Goal: Task Accomplishment & Management: Use online tool/utility

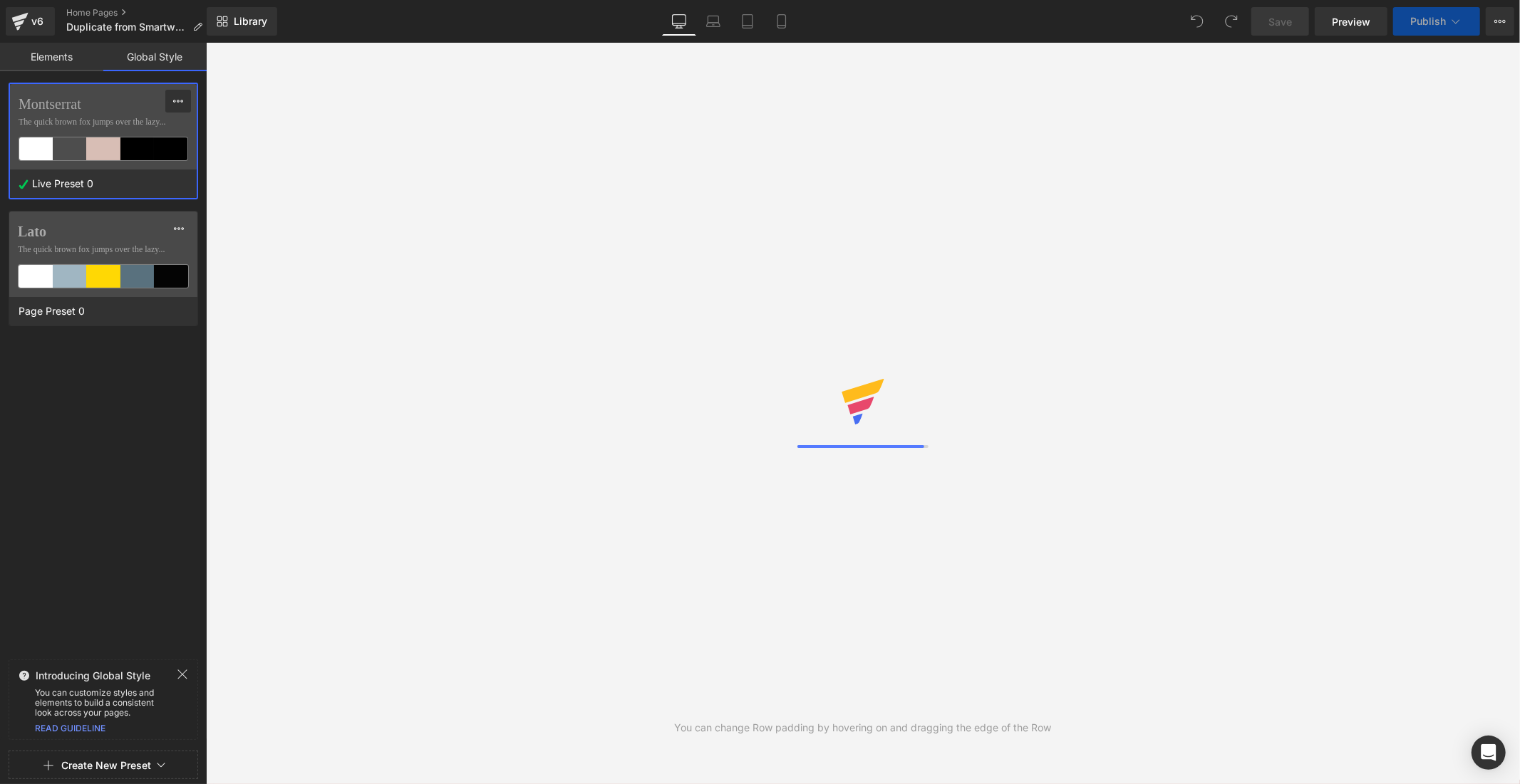
click at [176, 96] on icon at bounding box center [178, 101] width 12 height 12
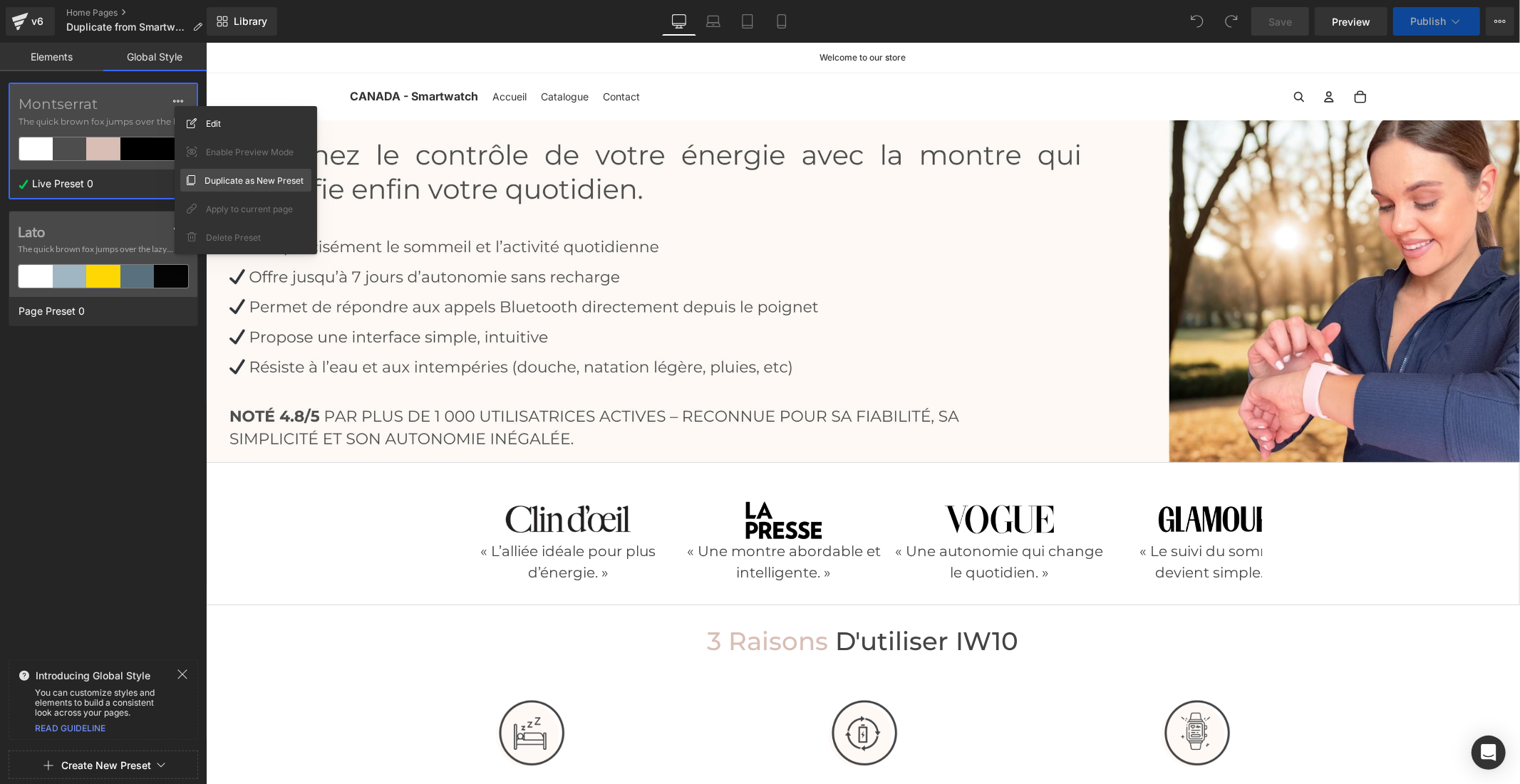
click at [215, 179] on span "Duplicate as New Preset" at bounding box center [254, 181] width 99 height 15
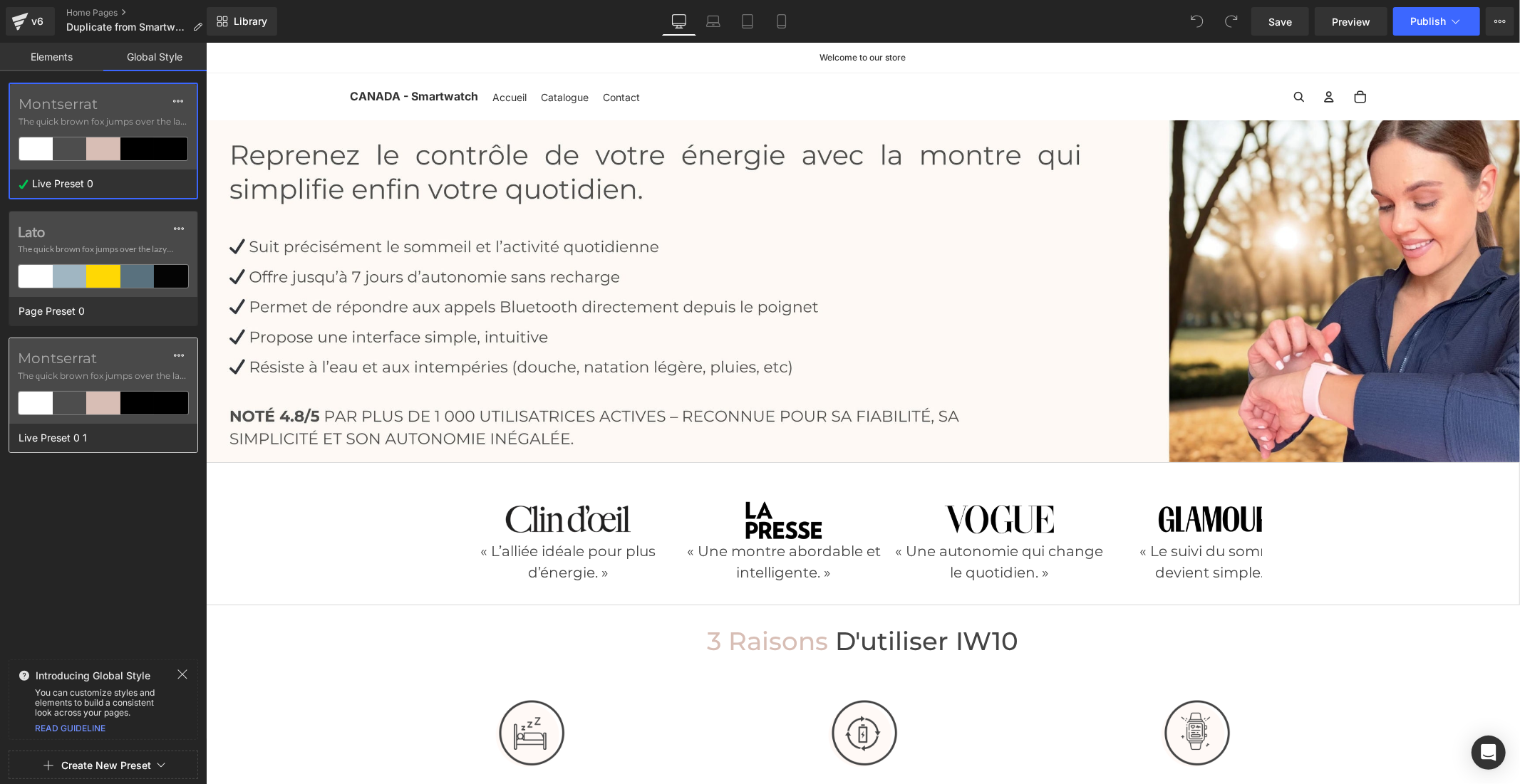
click at [139, 342] on div "Montserrat The quick brown fox jumps over the lazy..." at bounding box center [103, 380] width 188 height 86
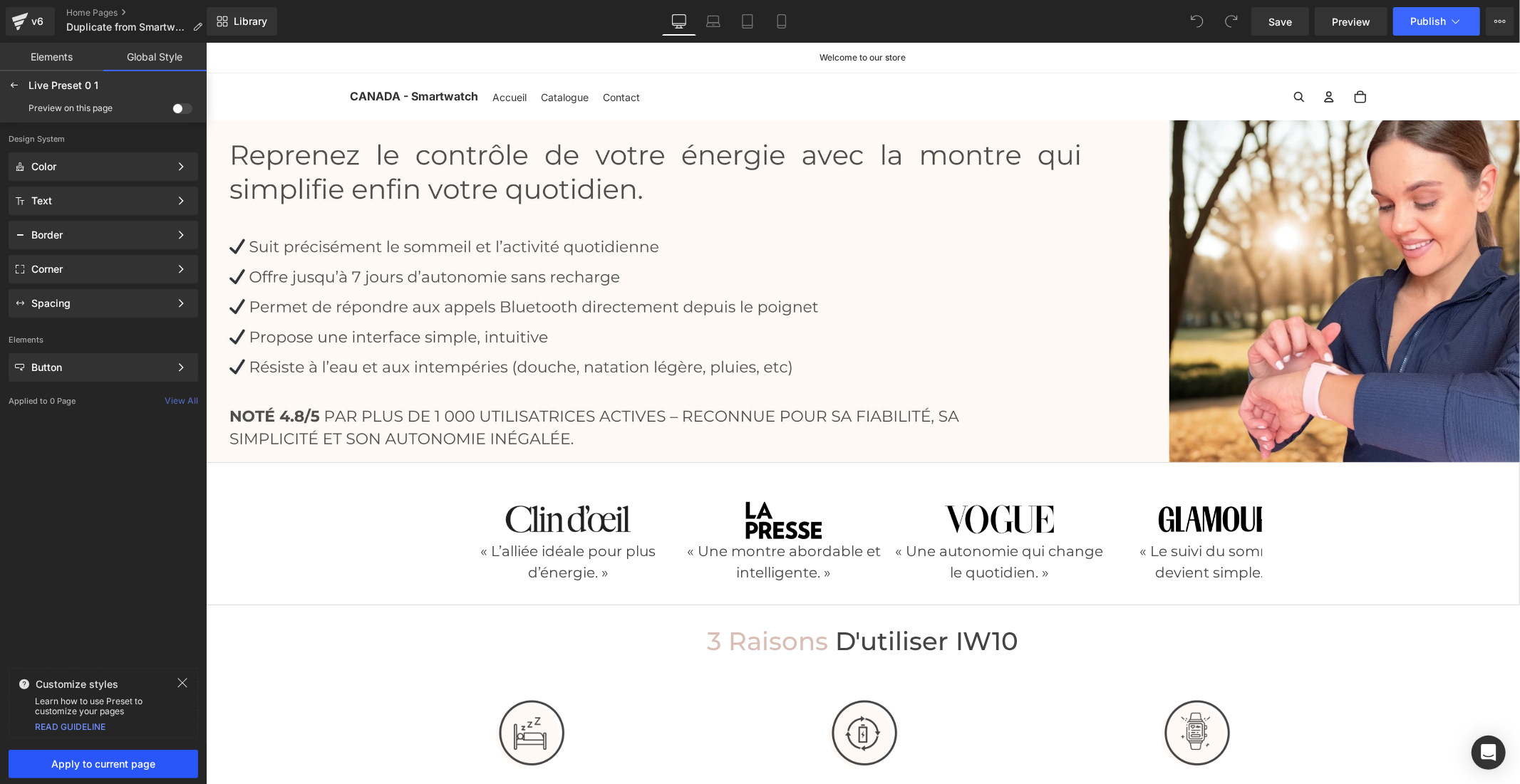
click at [160, 773] on button "Apply to current page" at bounding box center [103, 765] width 189 height 29
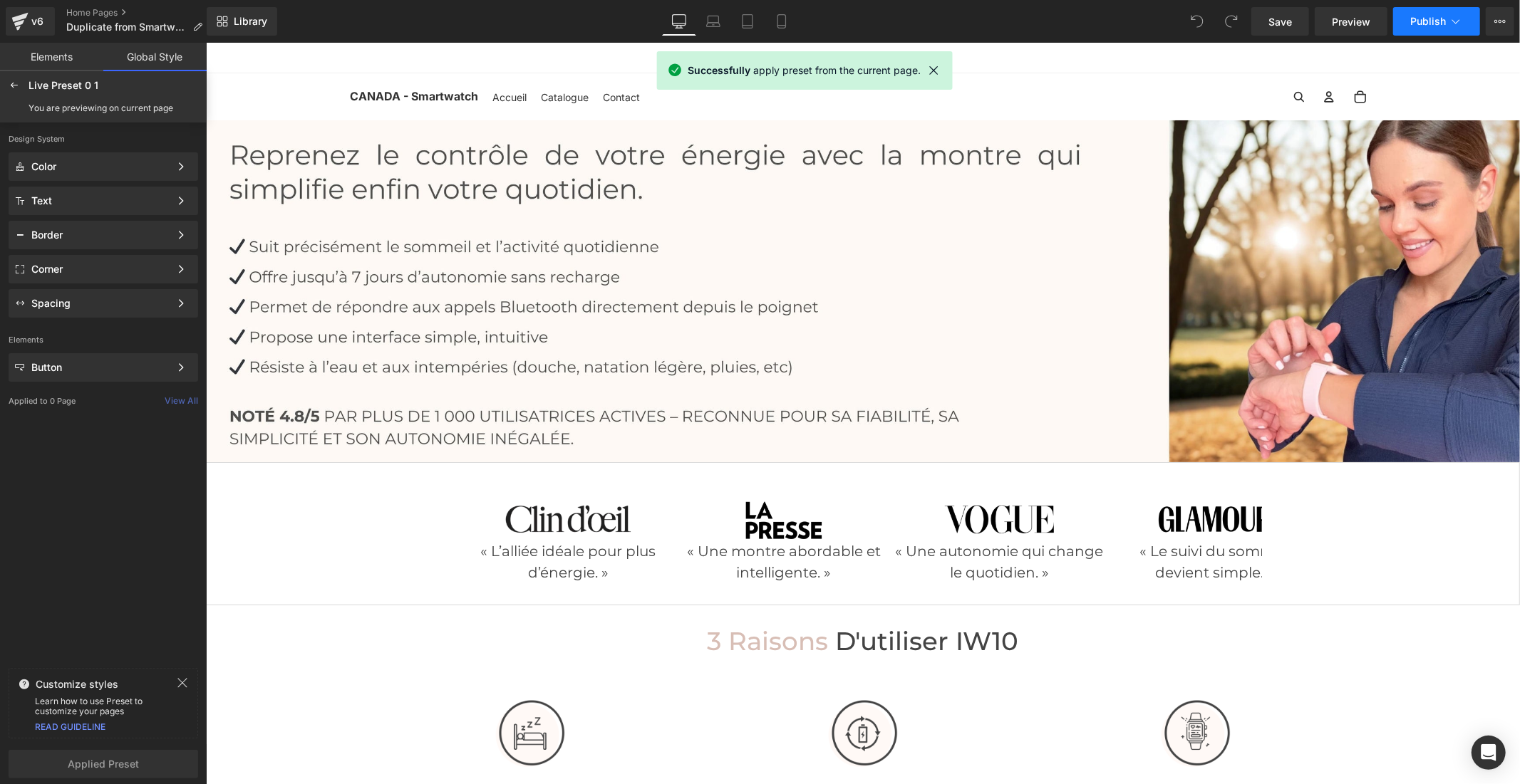
click at [1450, 18] on icon at bounding box center [1455, 22] width 14 height 14
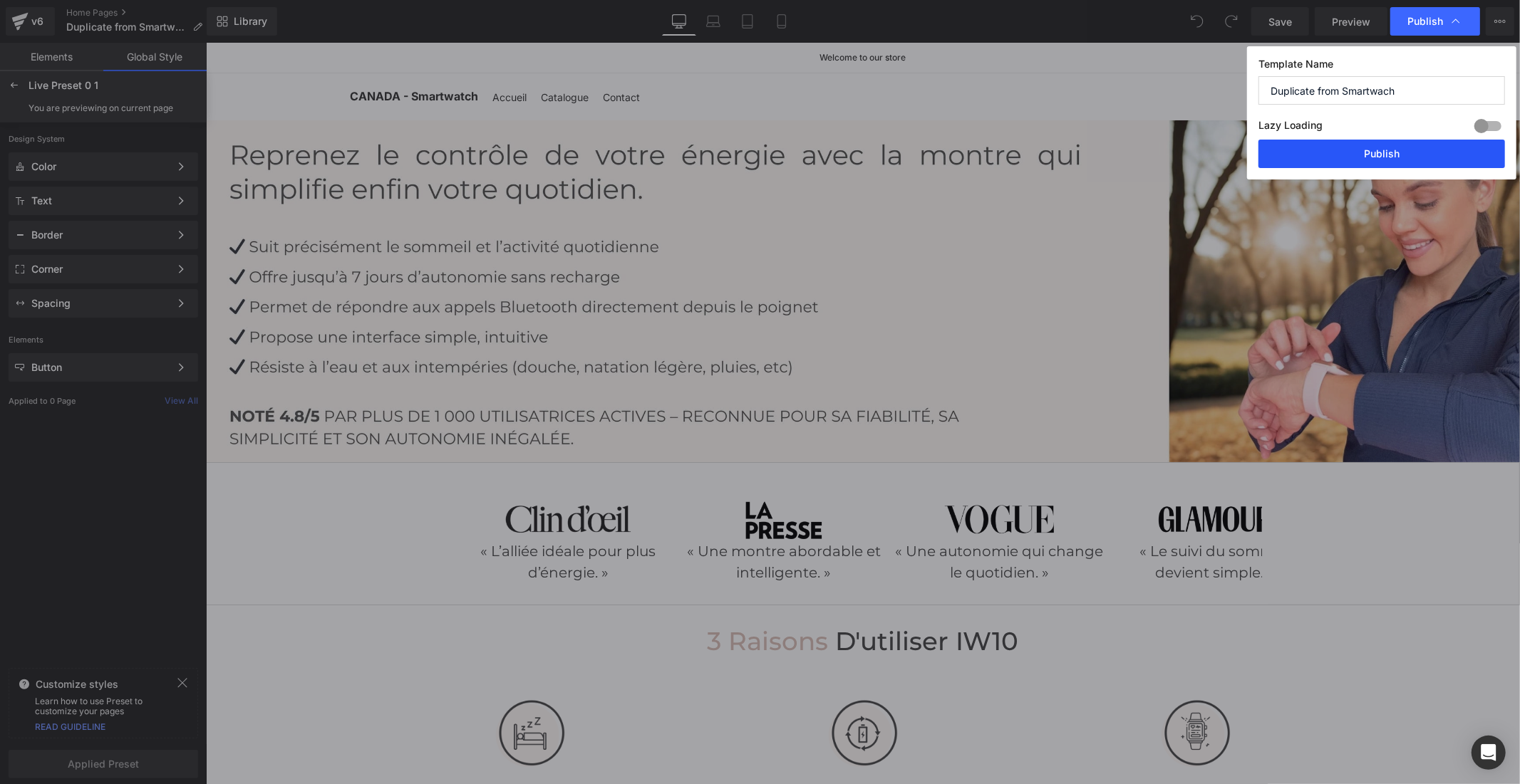
click at [1399, 162] on button "Publish" at bounding box center [1381, 154] width 247 height 29
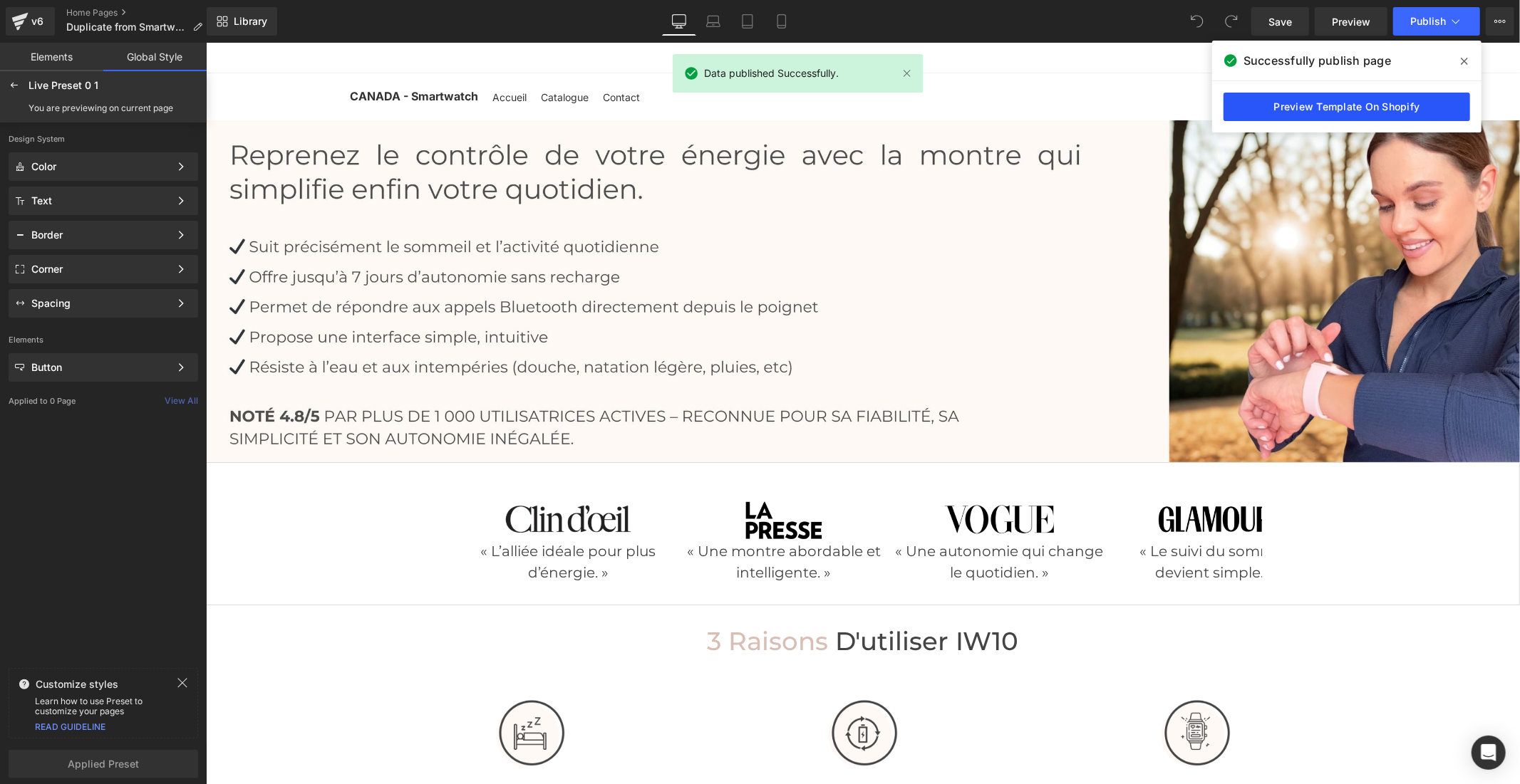
click at [1283, 118] on link "Preview Template On Shopify" at bounding box center [1347, 107] width 247 height 29
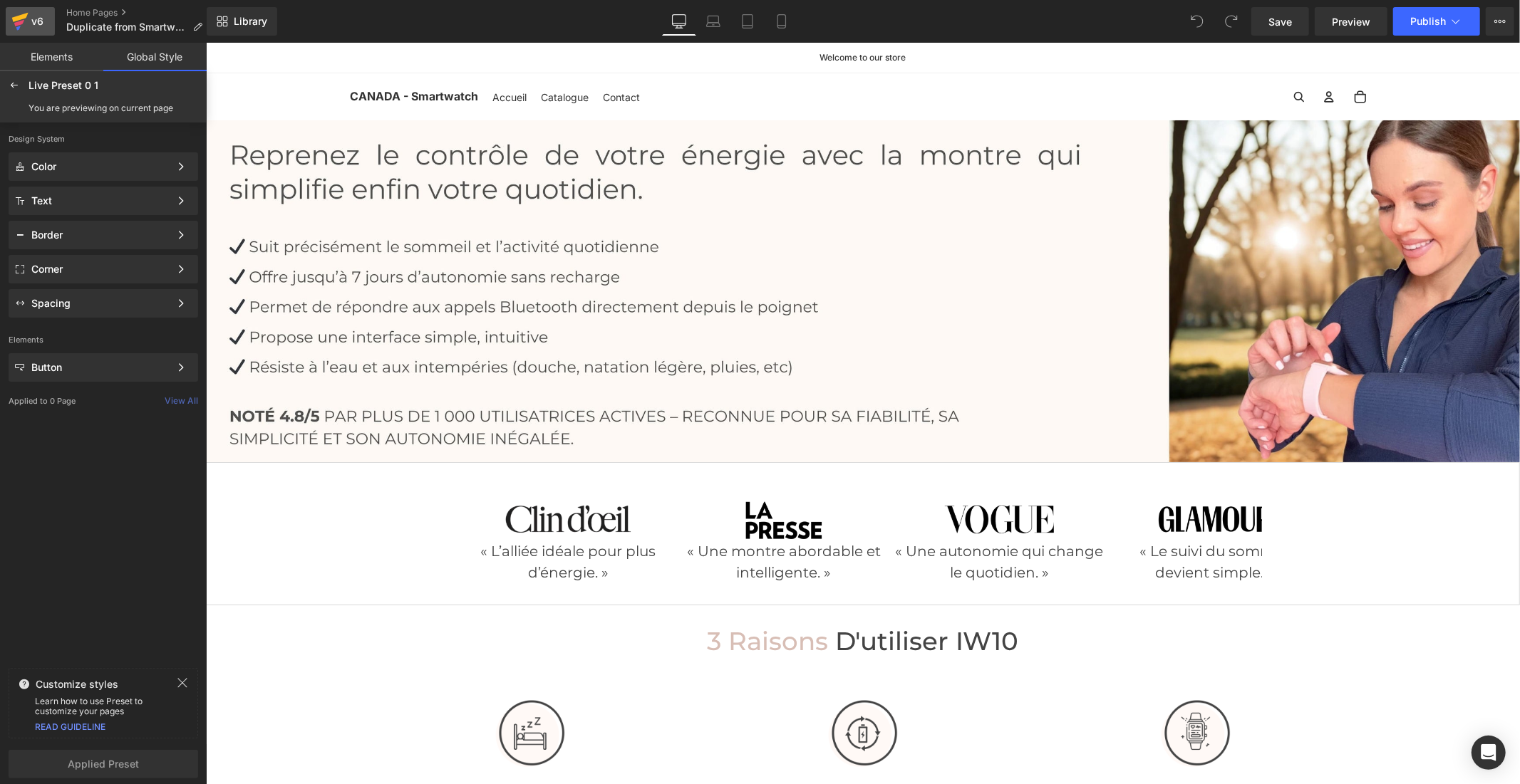
click at [37, 27] on div "v6" at bounding box center [37, 22] width 18 height 19
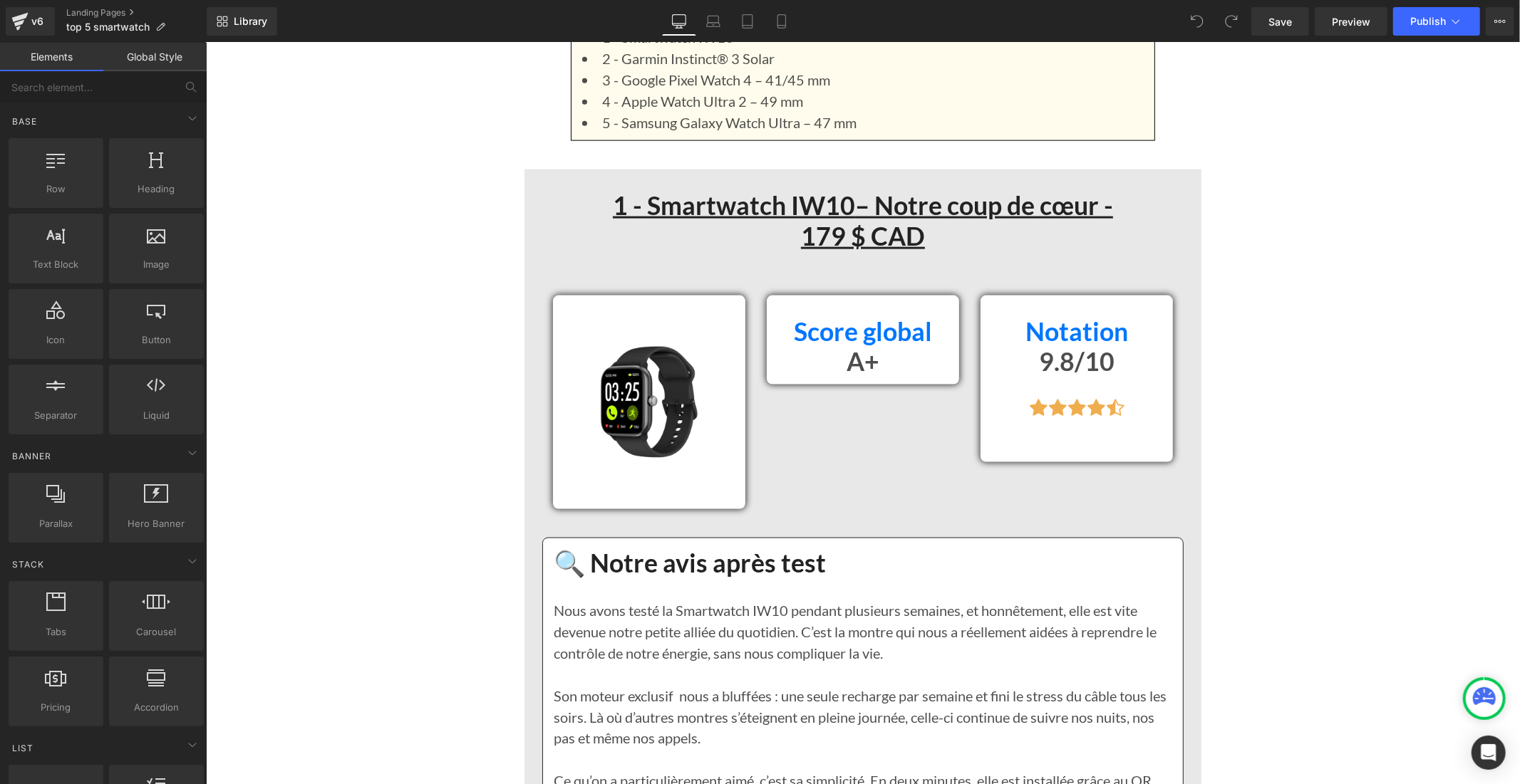
scroll to position [2057, 0]
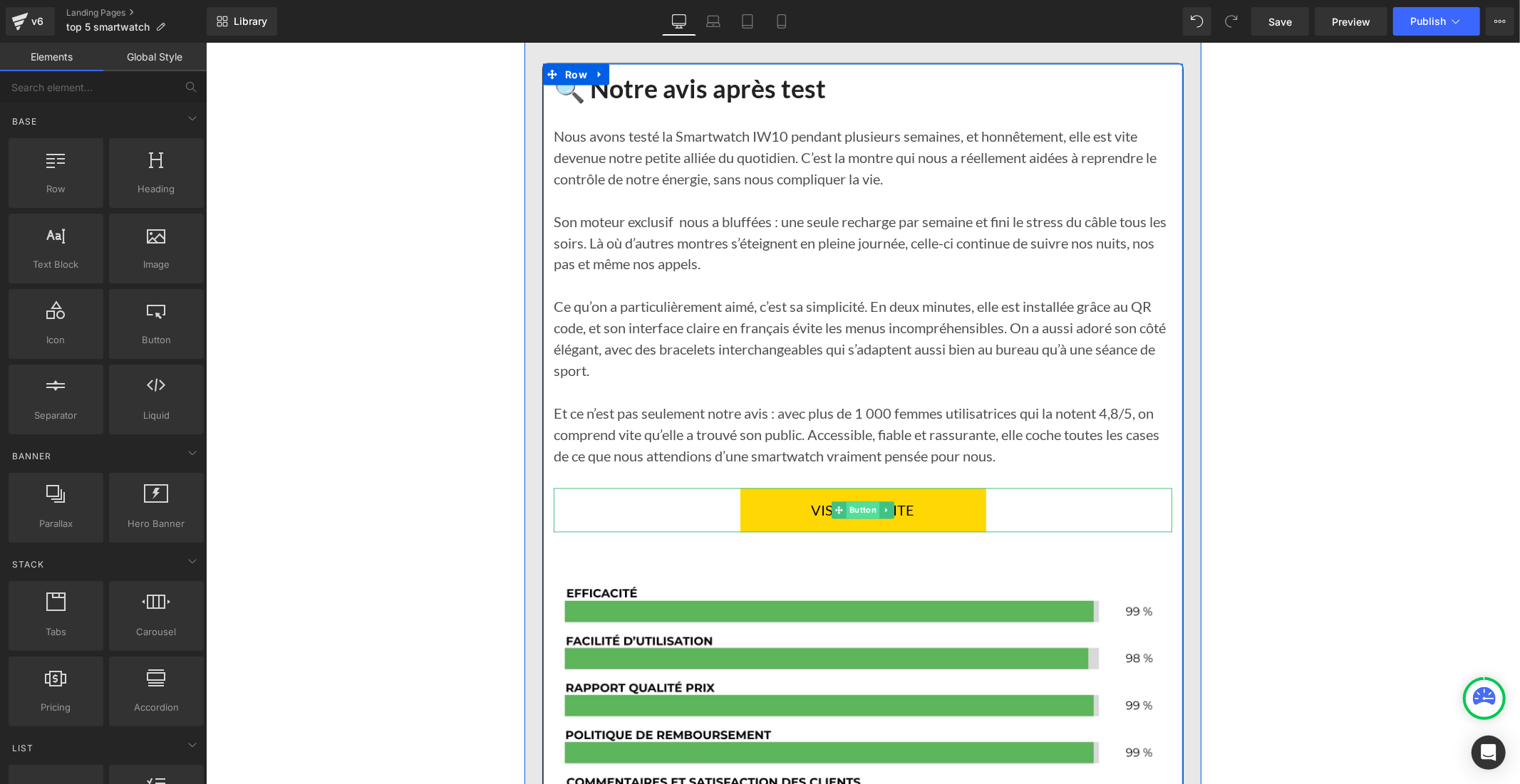
click at [857, 513] on span "Button" at bounding box center [863, 510] width 33 height 17
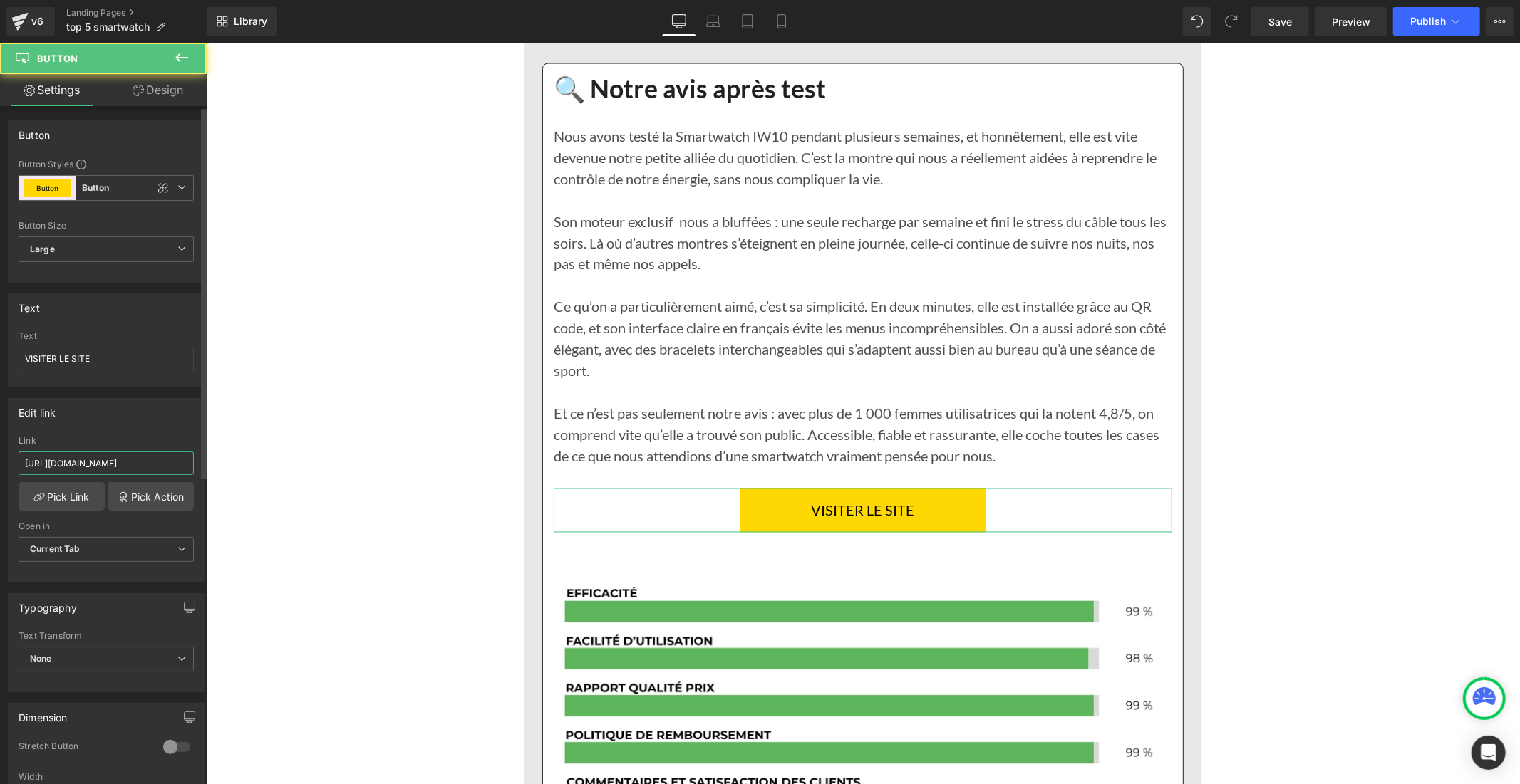
click at [89, 464] on input "[URL][DOMAIN_NAME]" at bounding box center [106, 463] width 176 height 24
paste input "[DOMAIN_NAME][URL]"
type input "[URL][DOMAIN_NAME]"
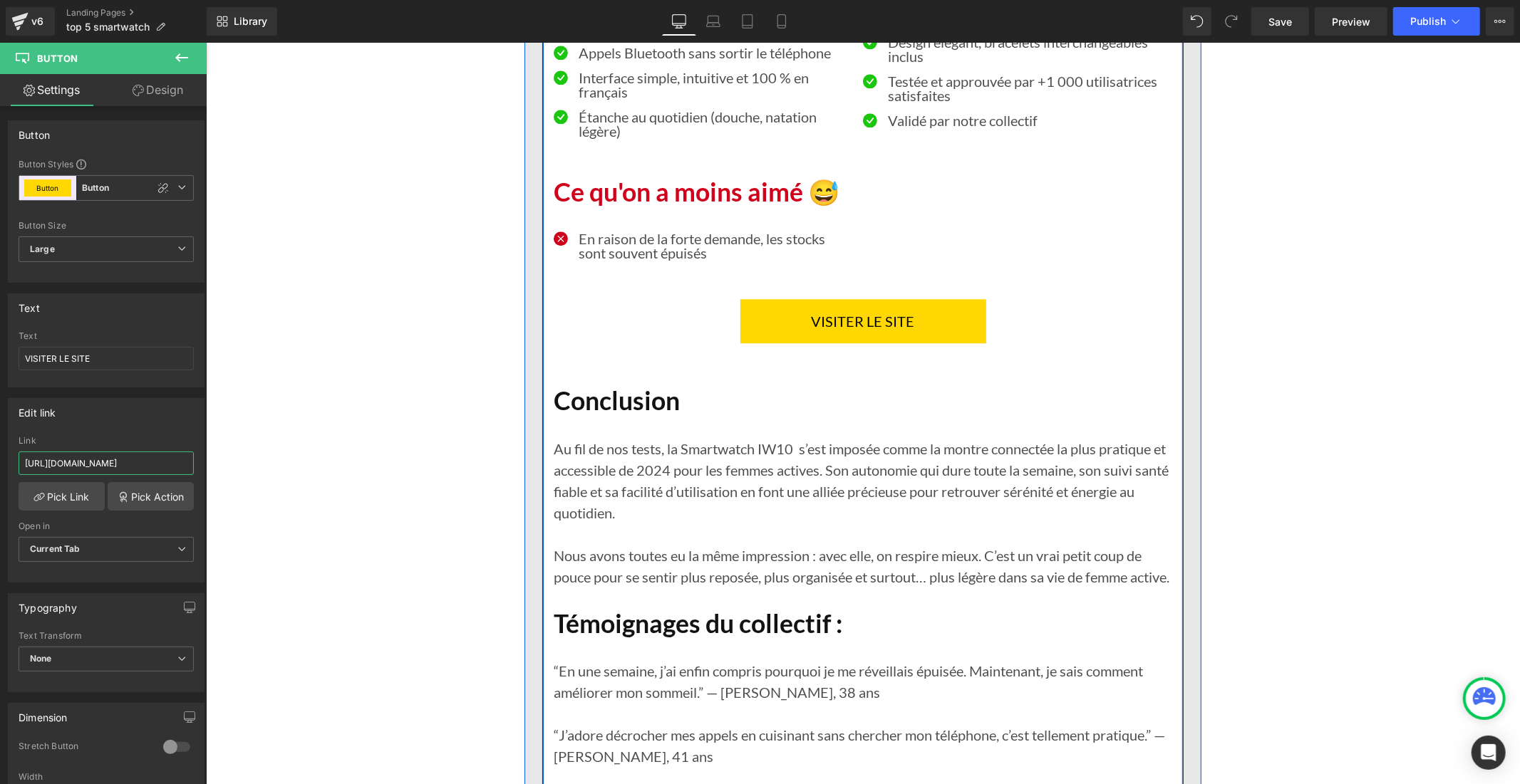
scroll to position [3008, 0]
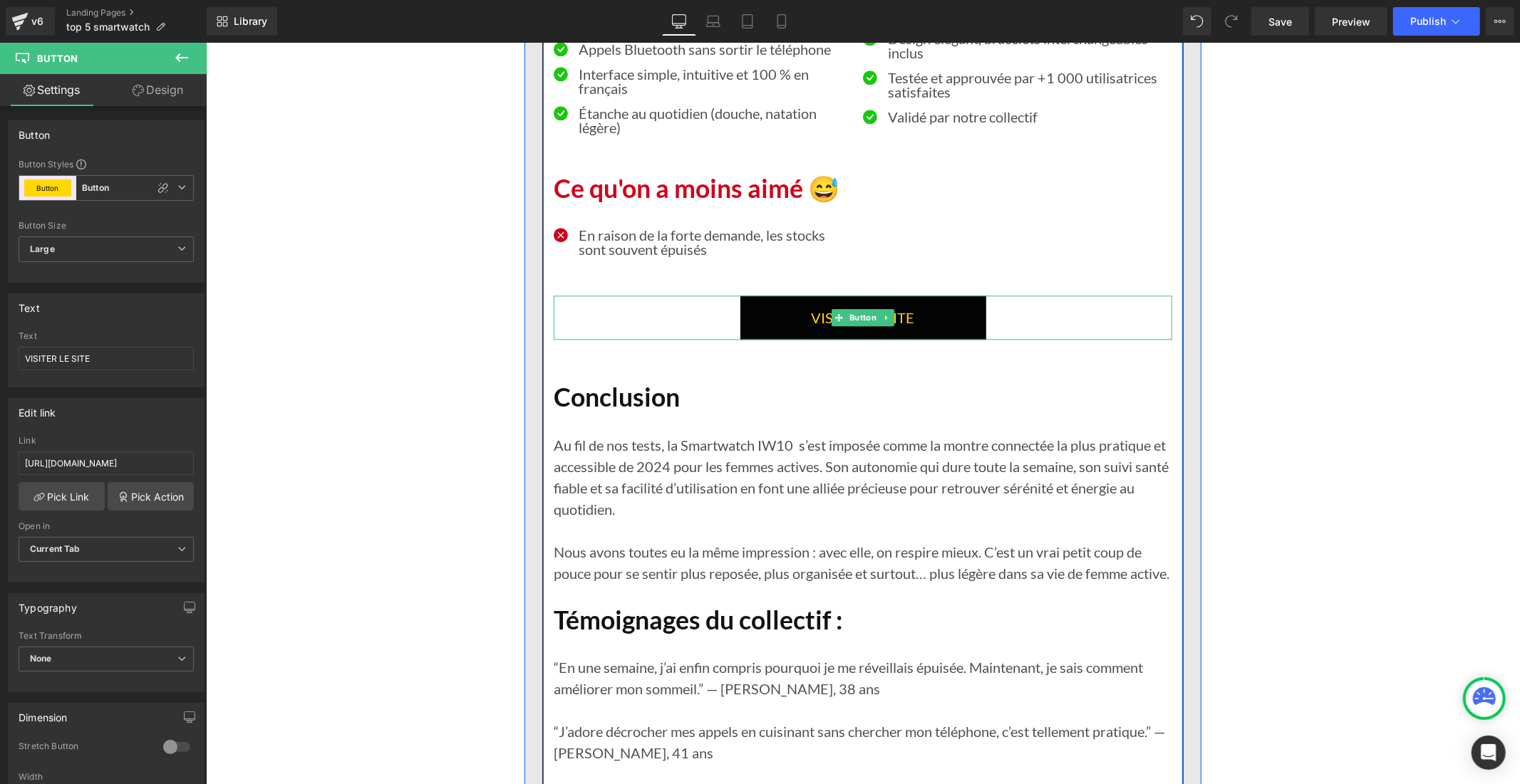
click at [765, 339] on link "VISITER LE SITE" at bounding box center [863, 316] width 246 height 44
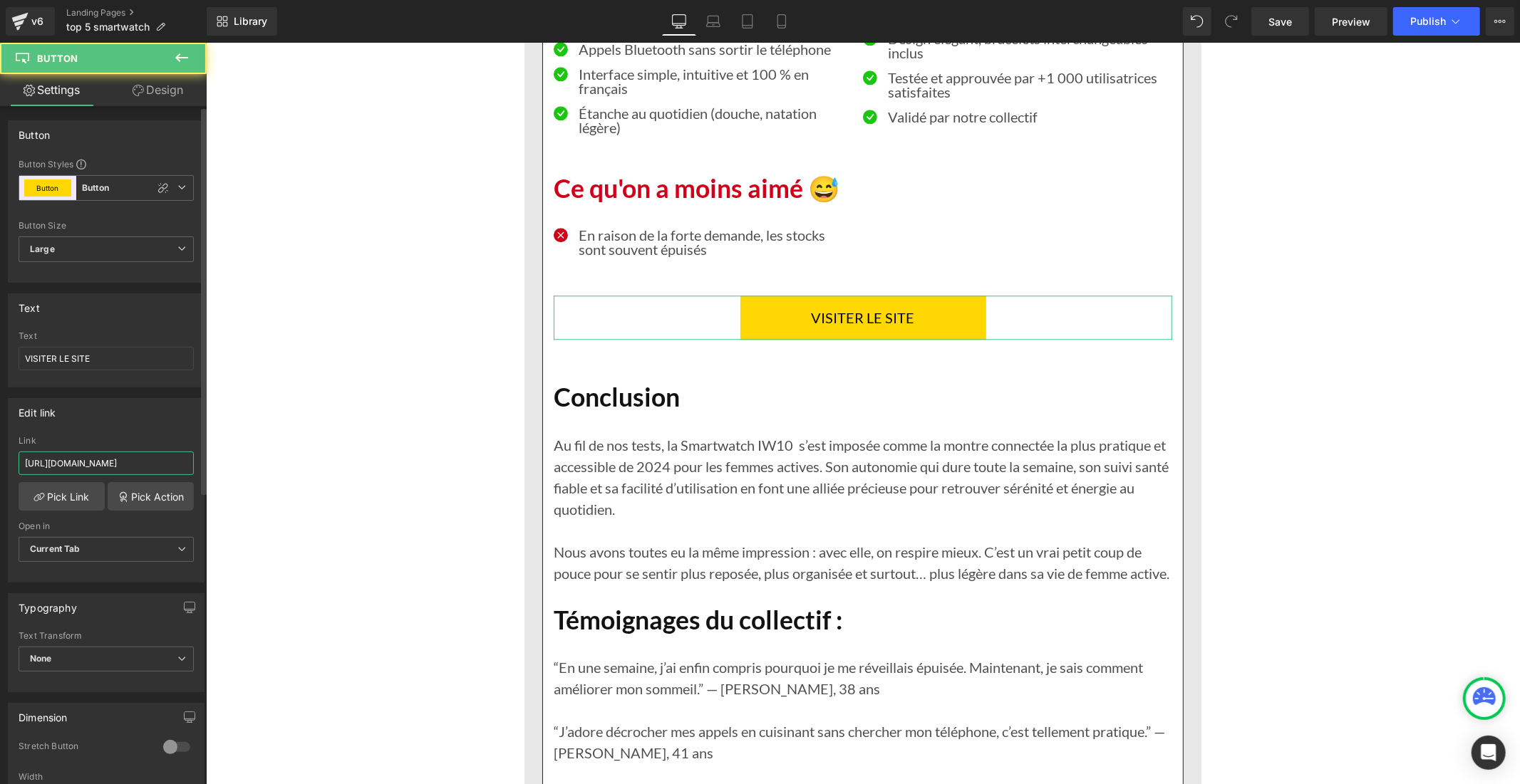
click at [109, 469] on input "[URL][DOMAIN_NAME]" at bounding box center [106, 463] width 176 height 24
type input "[URL][DOMAIN_NAME]"
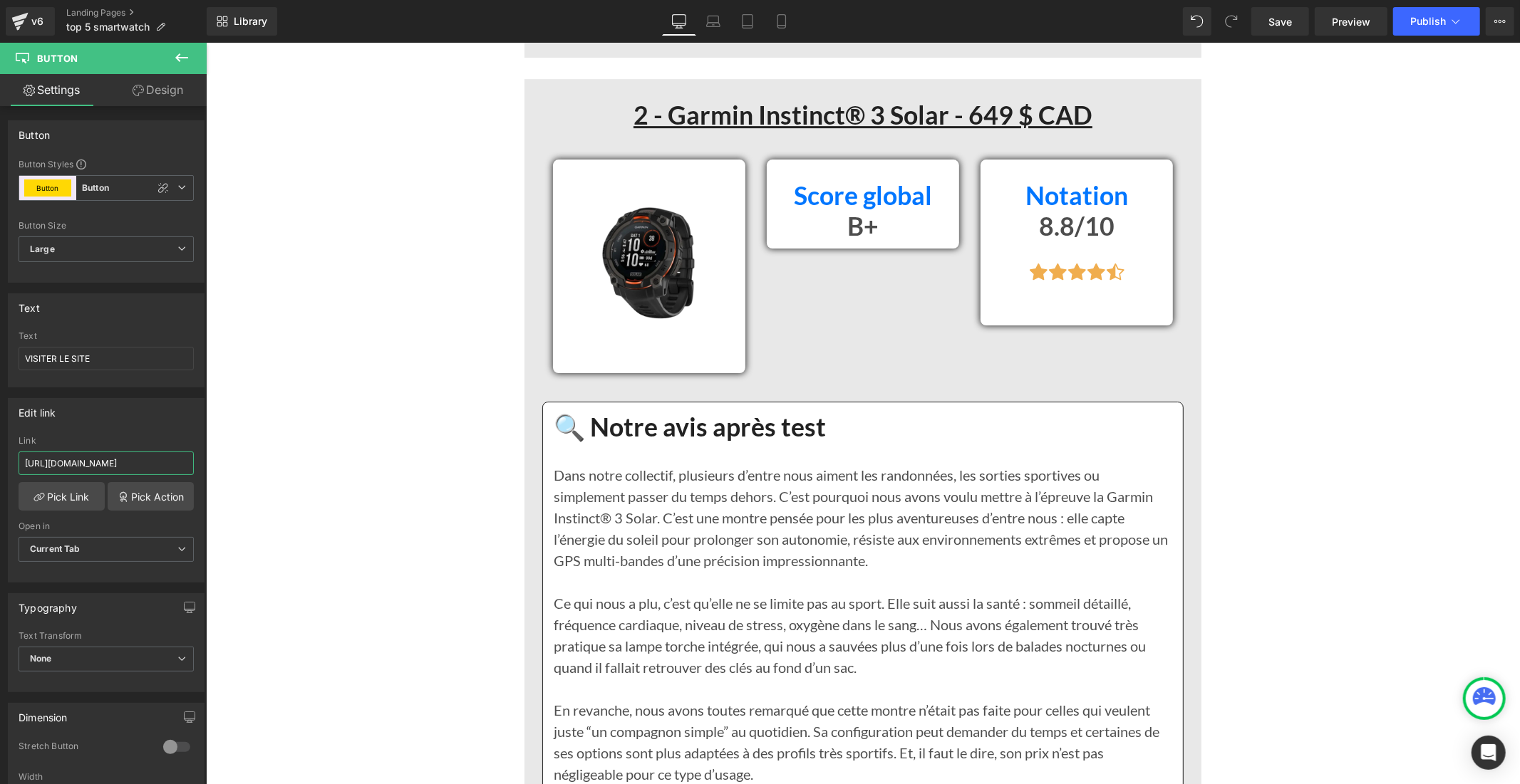
scroll to position [4353, 0]
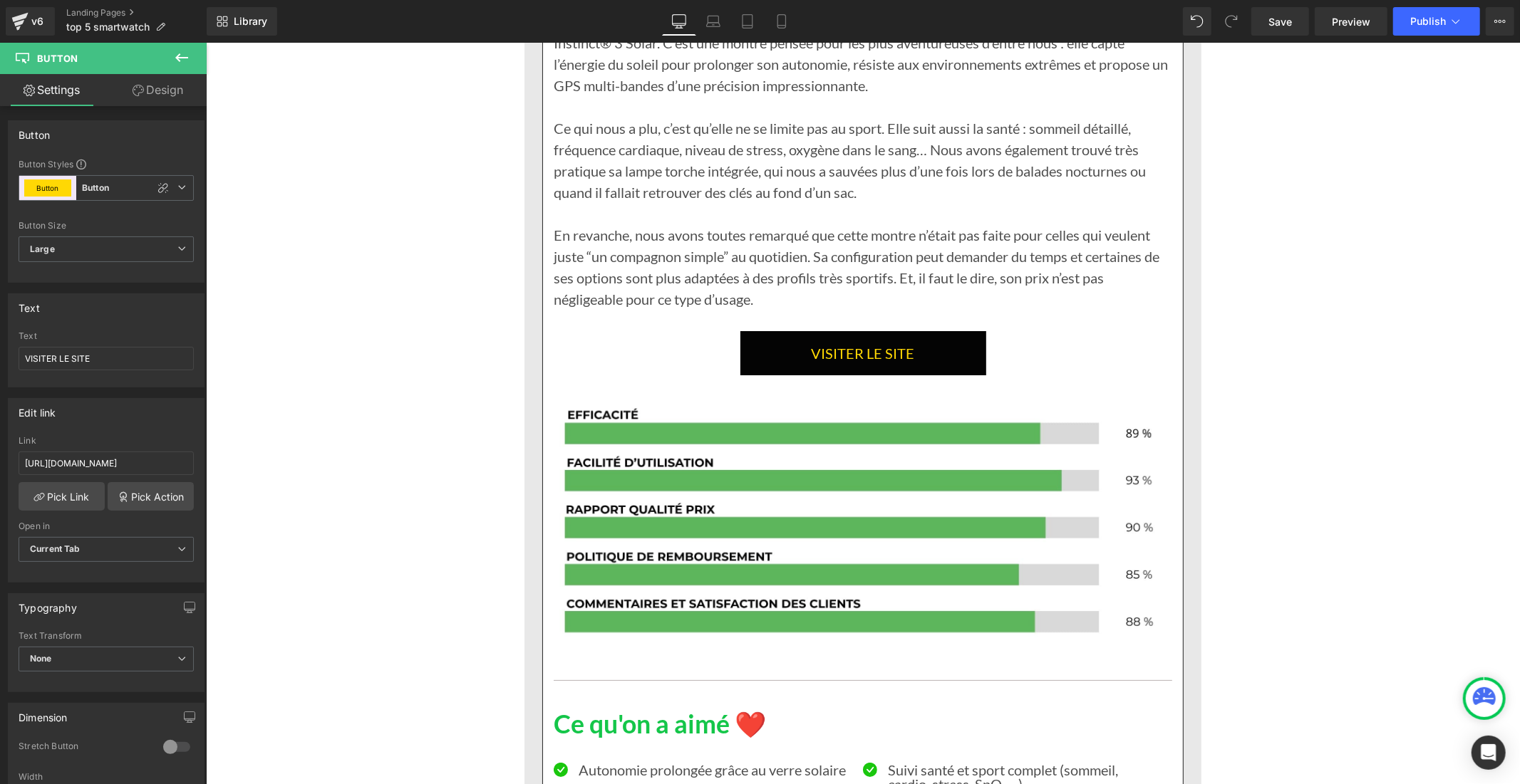
click at [793, 375] on link "VISITER LE SITE" at bounding box center [863, 352] width 246 height 44
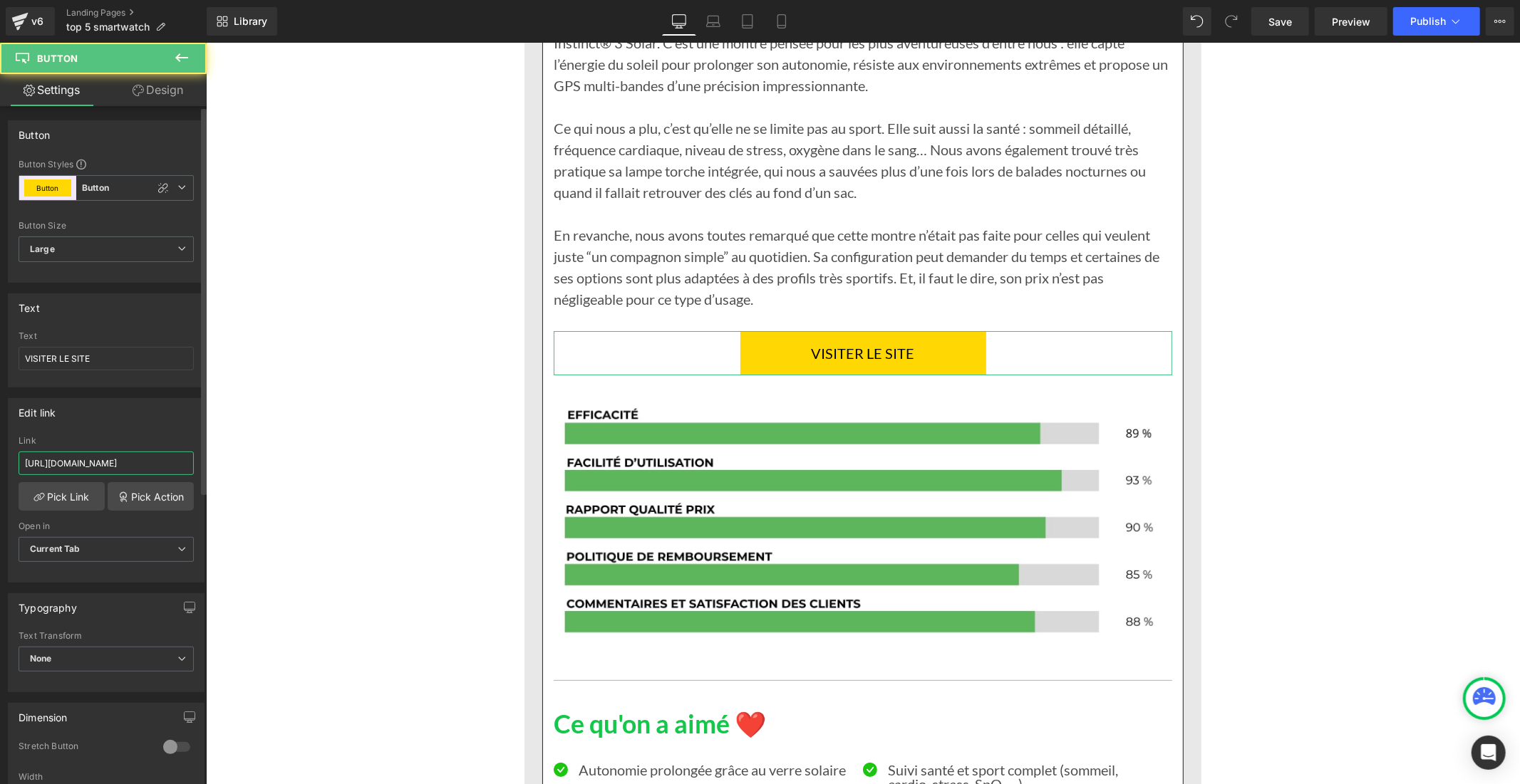
click at [145, 468] on input "[URL][DOMAIN_NAME]" at bounding box center [106, 463] width 176 height 24
type input "[URL][DOMAIN_NAME]"
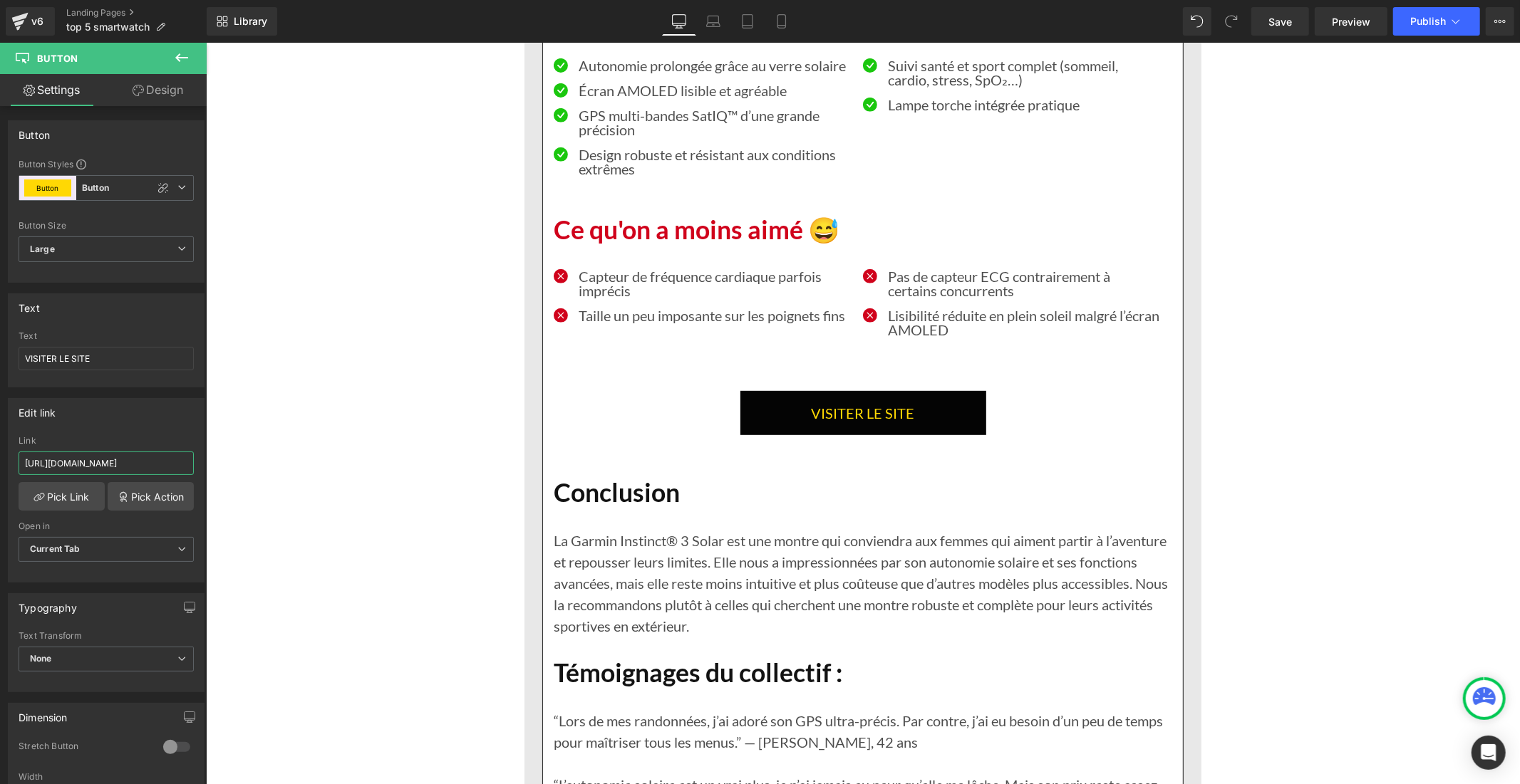
scroll to position [5066, 0]
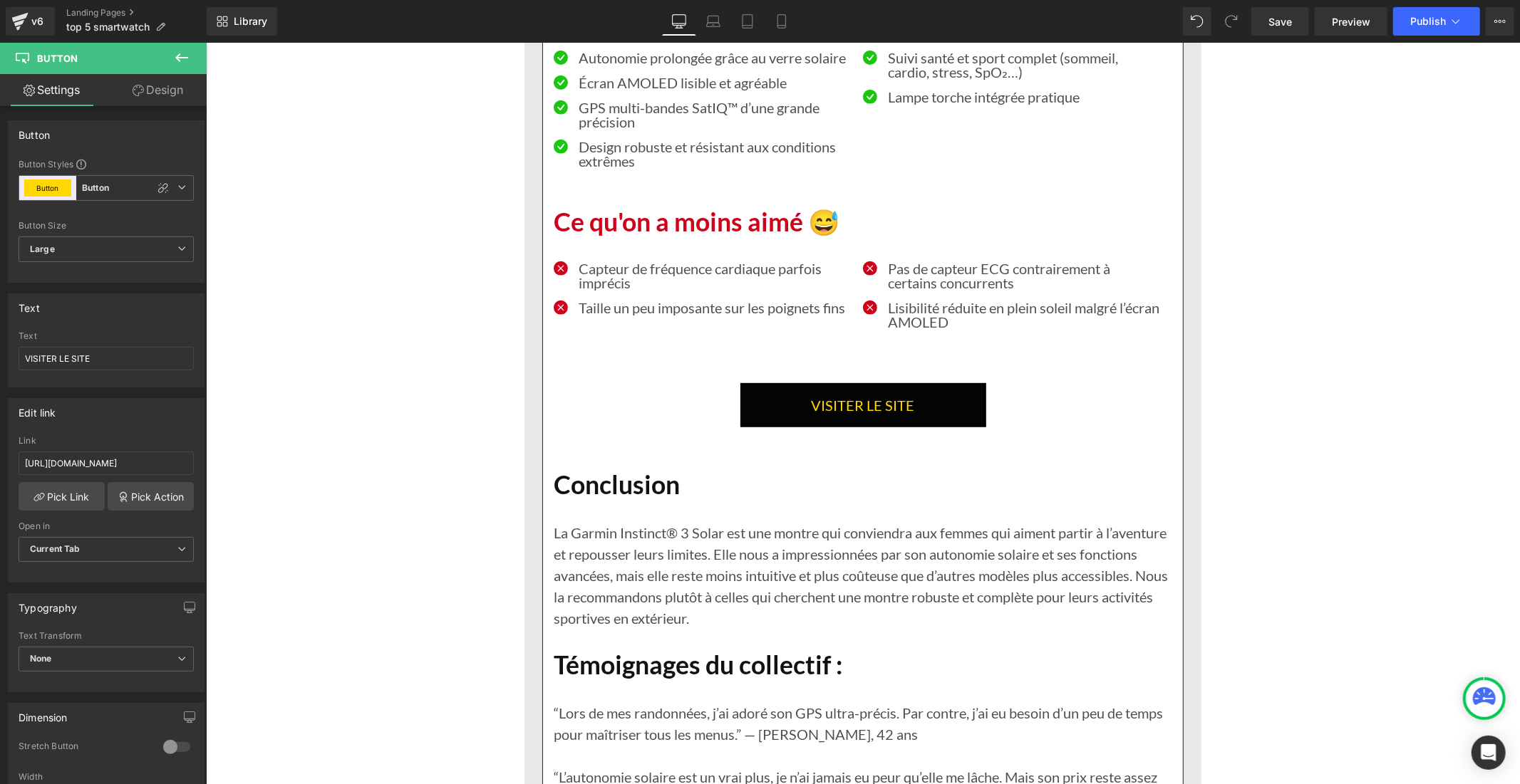
click at [760, 427] on link "VISITER LE SITE" at bounding box center [863, 404] width 246 height 44
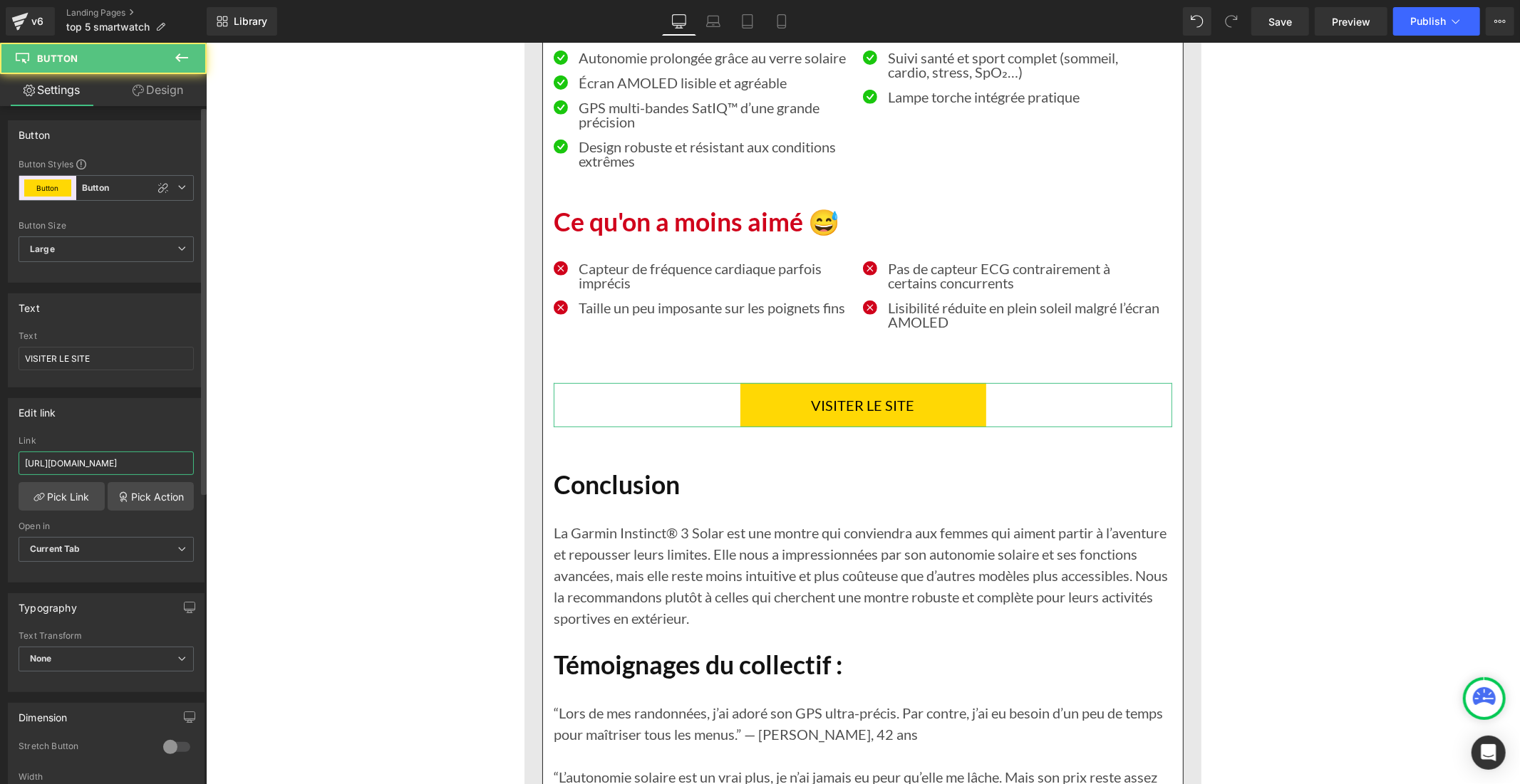
click at [100, 466] on input "[URL][DOMAIN_NAME]" at bounding box center [106, 463] width 176 height 24
paste input "[DOMAIN_NAME][URL]"
type input "[URL][DOMAIN_NAME]"
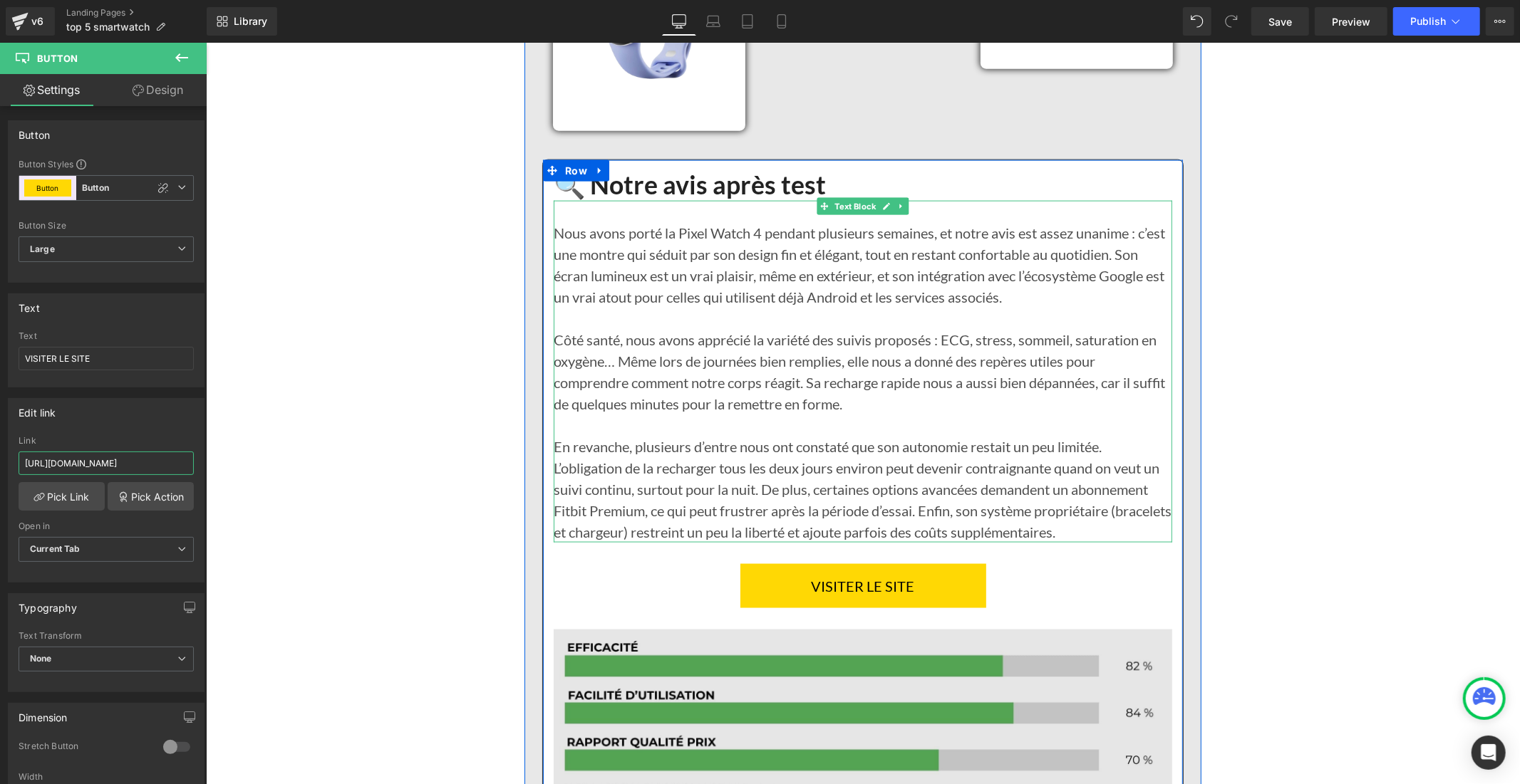
scroll to position [6412, 0]
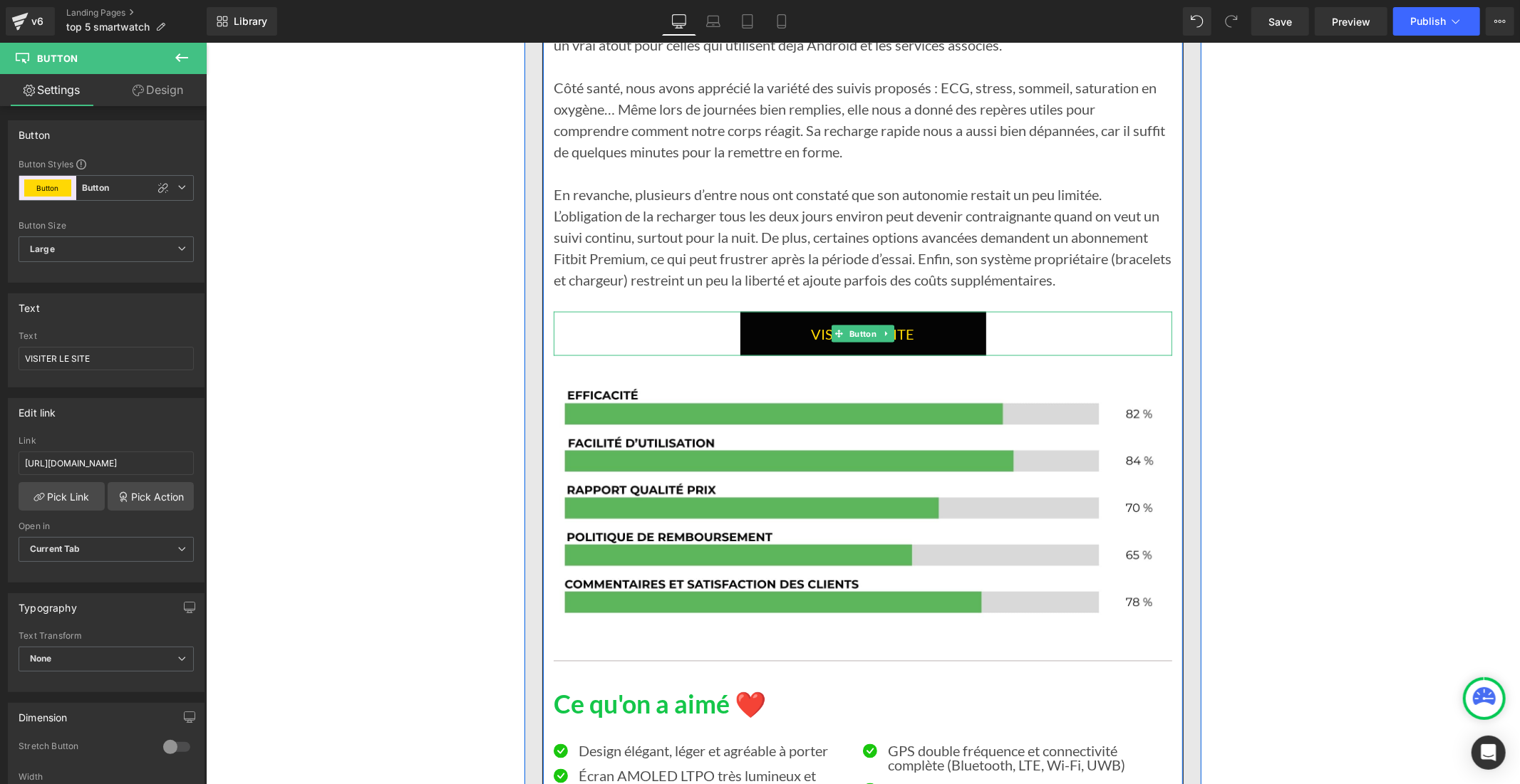
click at [765, 355] on link "VISITER LE SITE" at bounding box center [863, 333] width 246 height 44
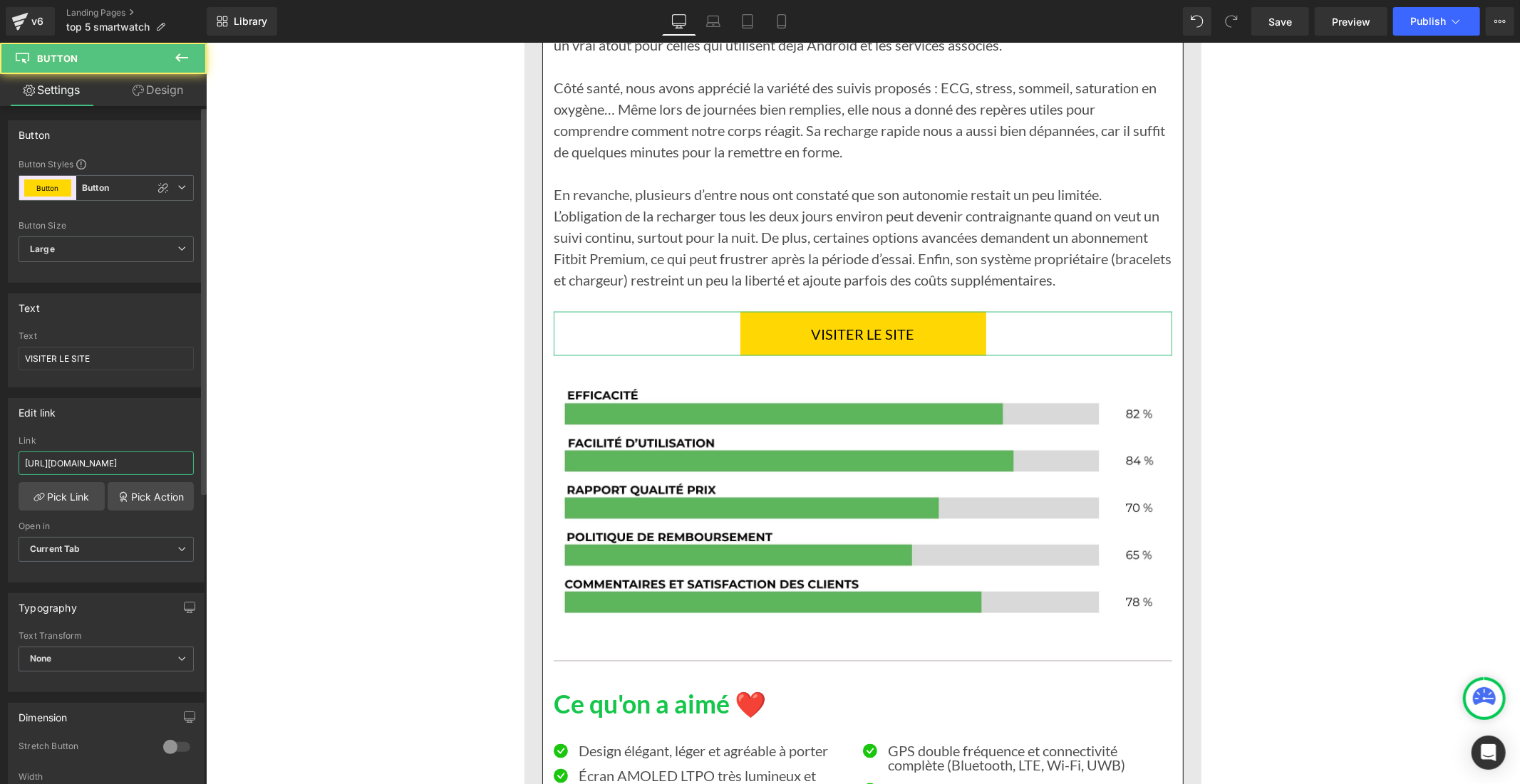
click at [153, 466] on input "[URL][DOMAIN_NAME]" at bounding box center [106, 463] width 176 height 24
paste input "[DOMAIN_NAME][URL]"
type input "[URL][DOMAIN_NAME]"
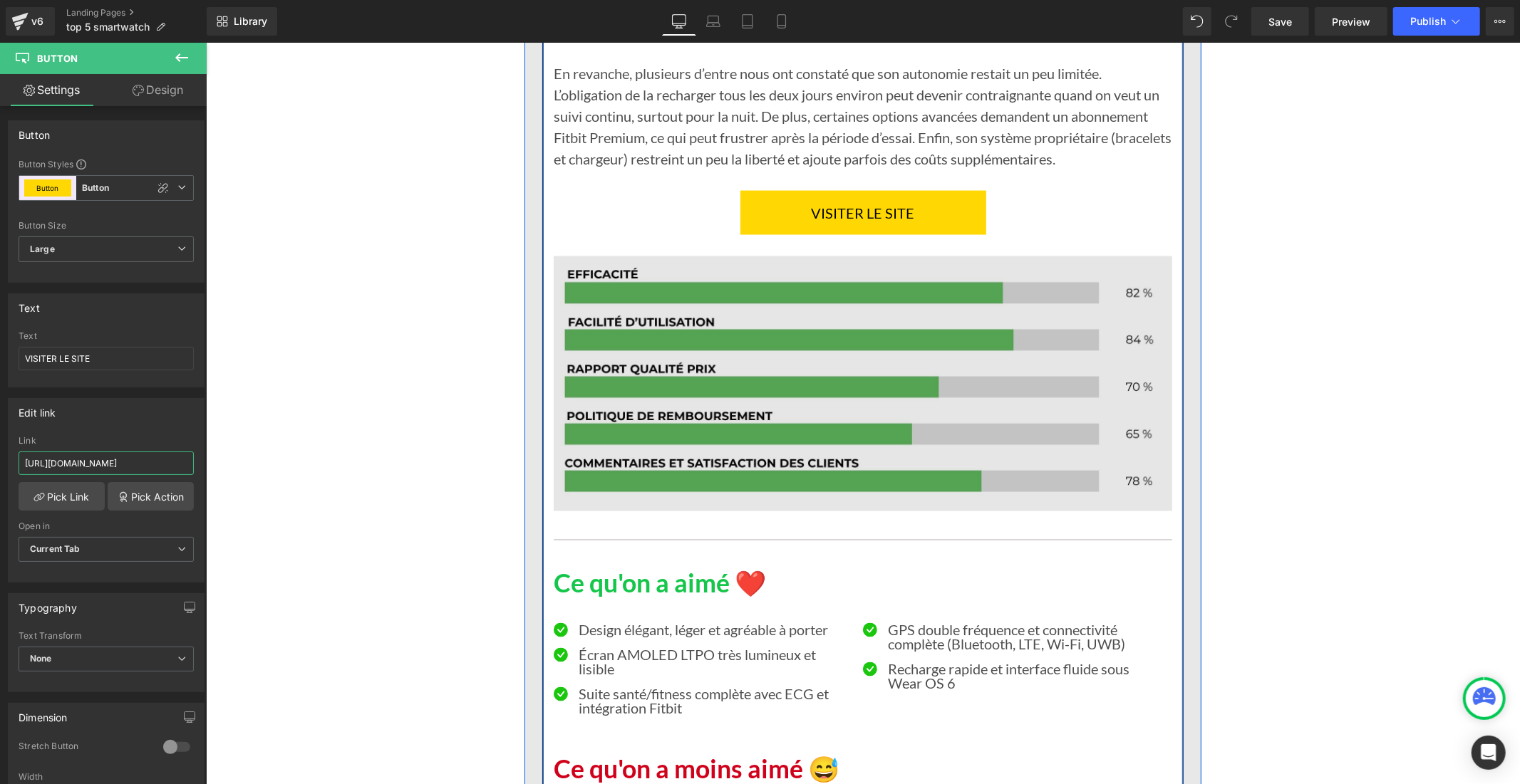
scroll to position [6886, 0]
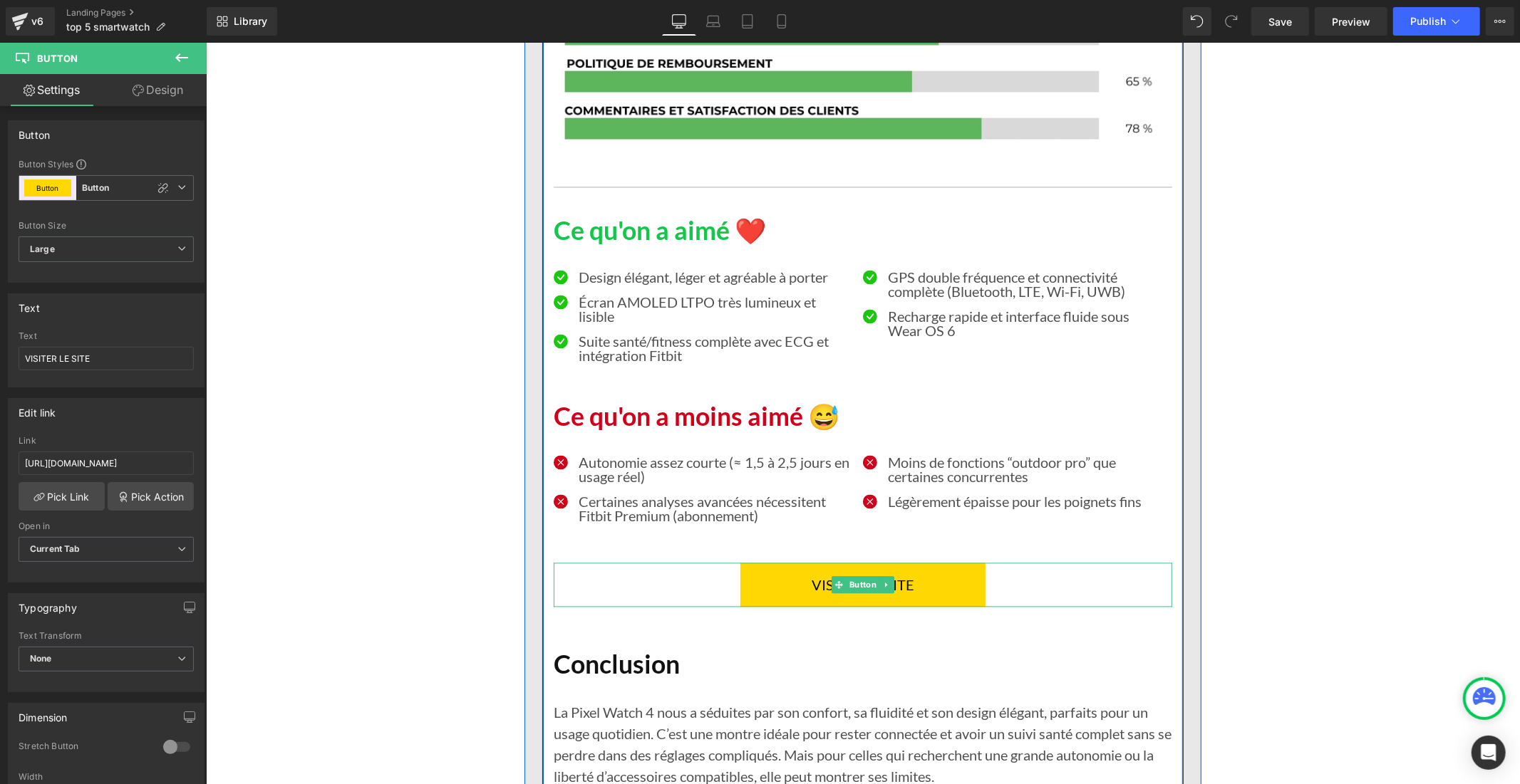
click at [747, 606] on link "VISITEZ LE SITE" at bounding box center [862, 583] width 245 height 44
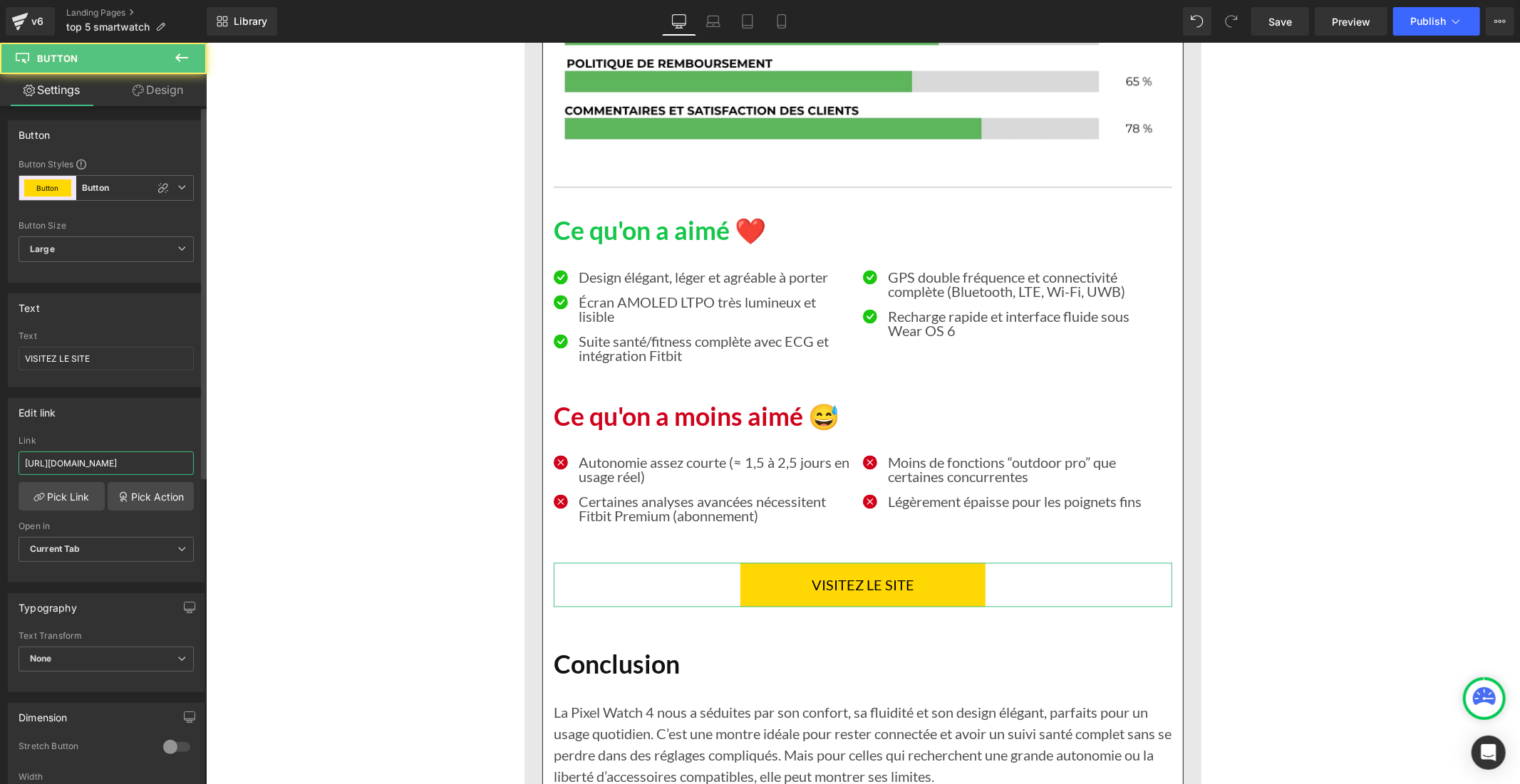
click at [155, 466] on input "[URL][DOMAIN_NAME]" at bounding box center [106, 463] width 176 height 24
type input "[URL][DOMAIN_NAME]"
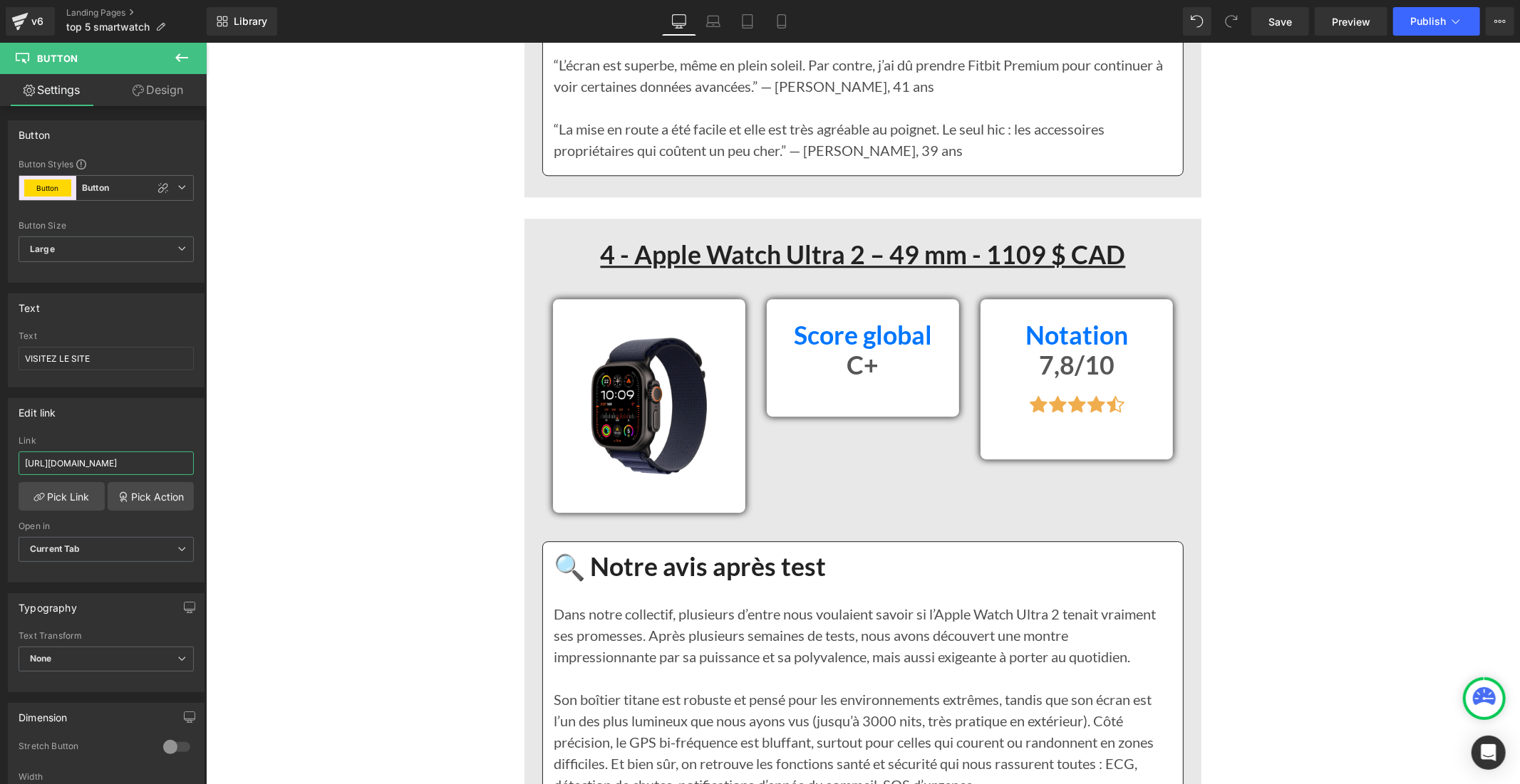
scroll to position [8152, 0]
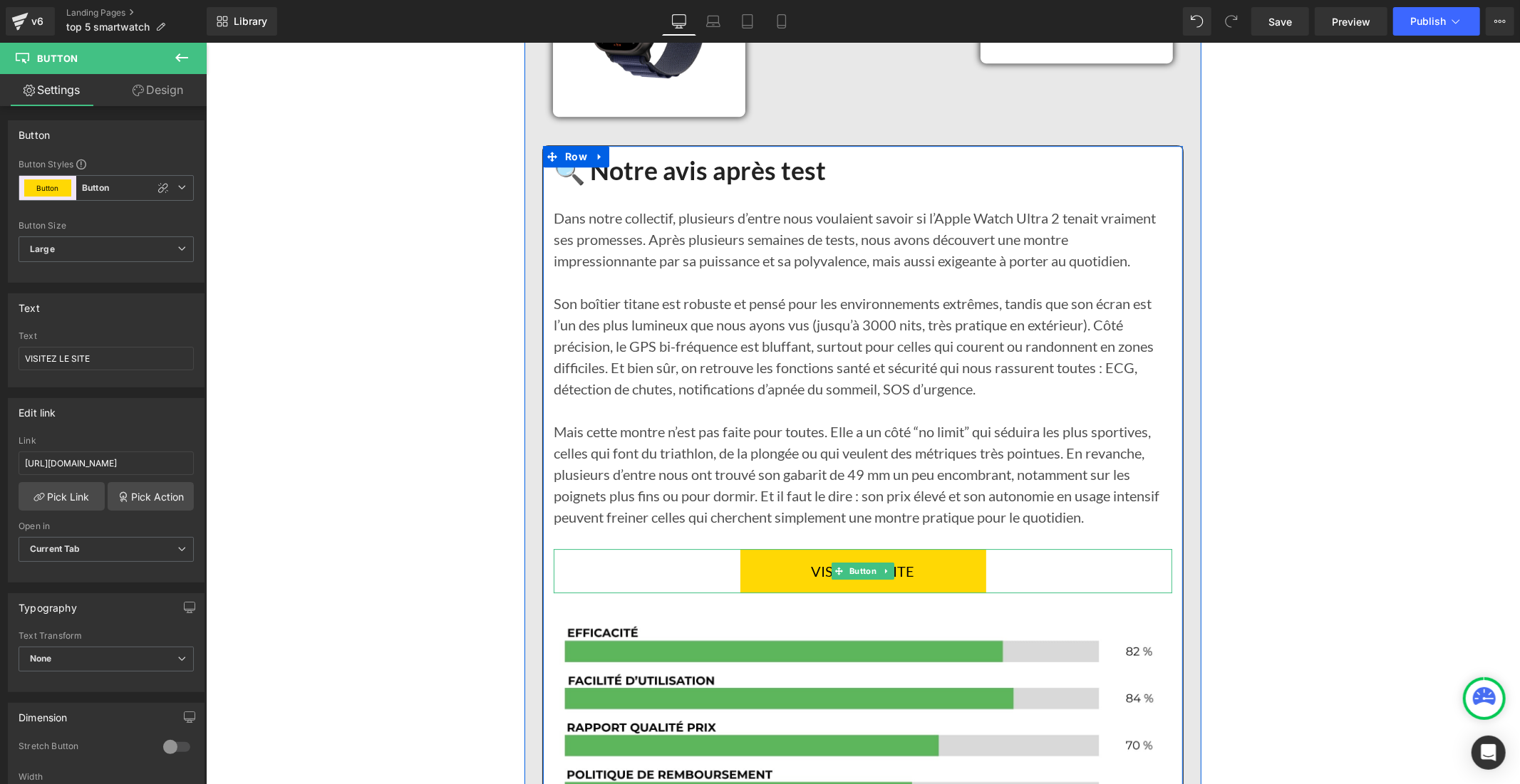
drag, startPoint x: 769, startPoint y: 596, endPoint x: 240, endPoint y: 482, distance: 541.1
click at [768, 593] on link "VISITER LE SITE" at bounding box center [863, 570] width 246 height 44
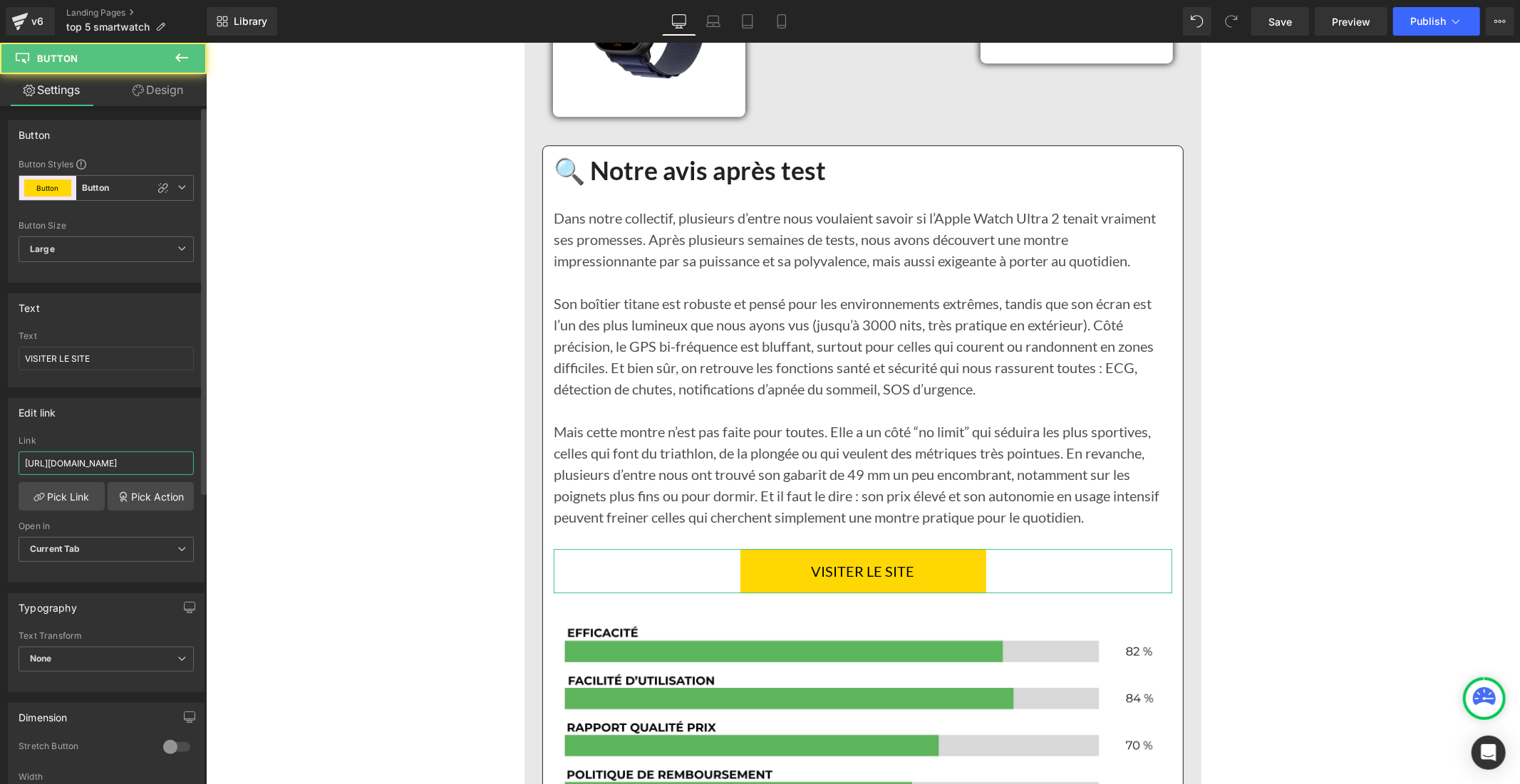
click at [145, 470] on input "[URL][DOMAIN_NAME]" at bounding box center [106, 463] width 176 height 24
type input "[URL][DOMAIN_NAME]"
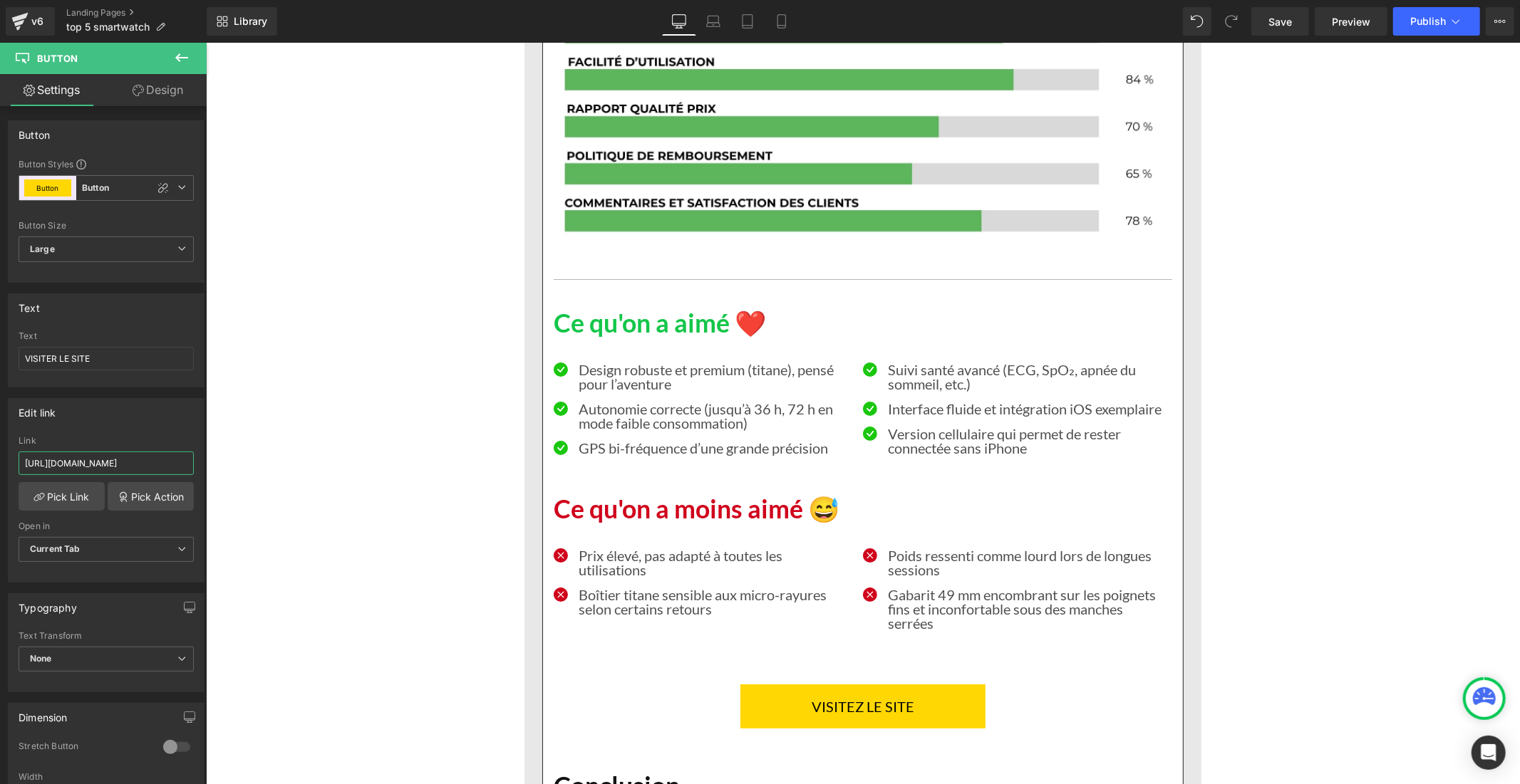
scroll to position [9102, 0]
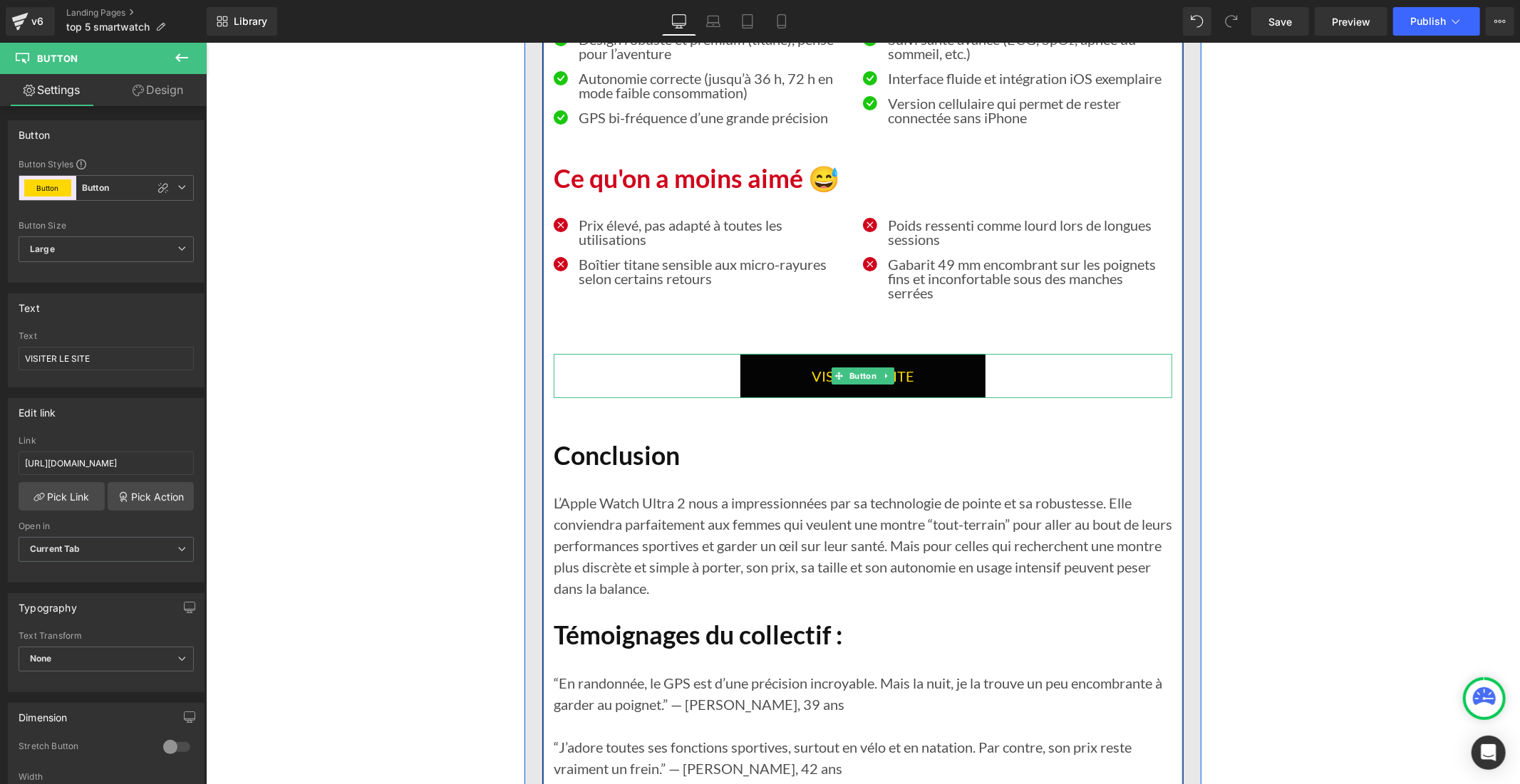
click at [772, 398] on link "VISITEZ LE SITE" at bounding box center [862, 375] width 245 height 44
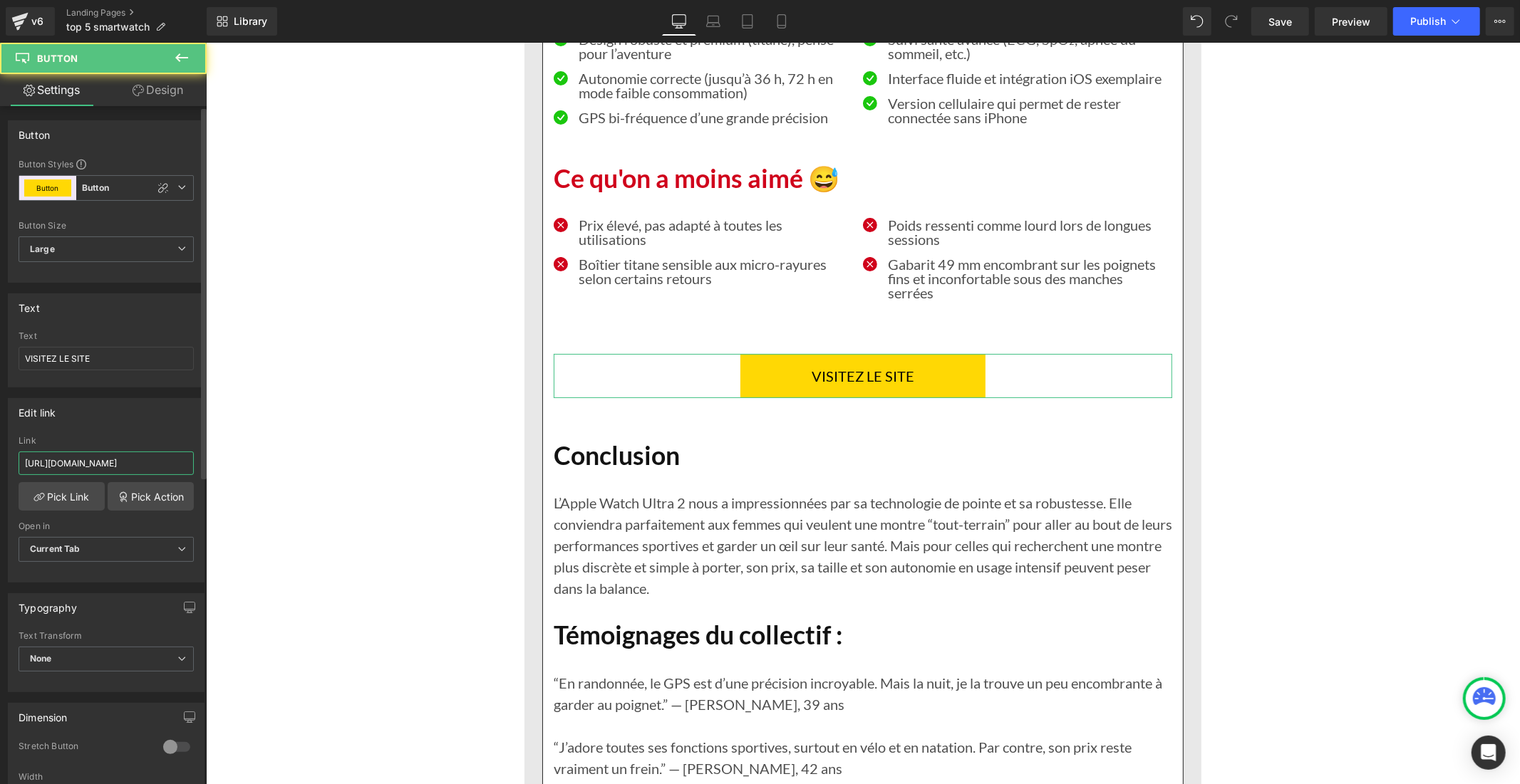
click at [138, 466] on input "[URL][DOMAIN_NAME]" at bounding box center [106, 463] width 176 height 24
paste input "[DOMAIN_NAME][URL]"
type input "[URL][DOMAIN_NAME]"
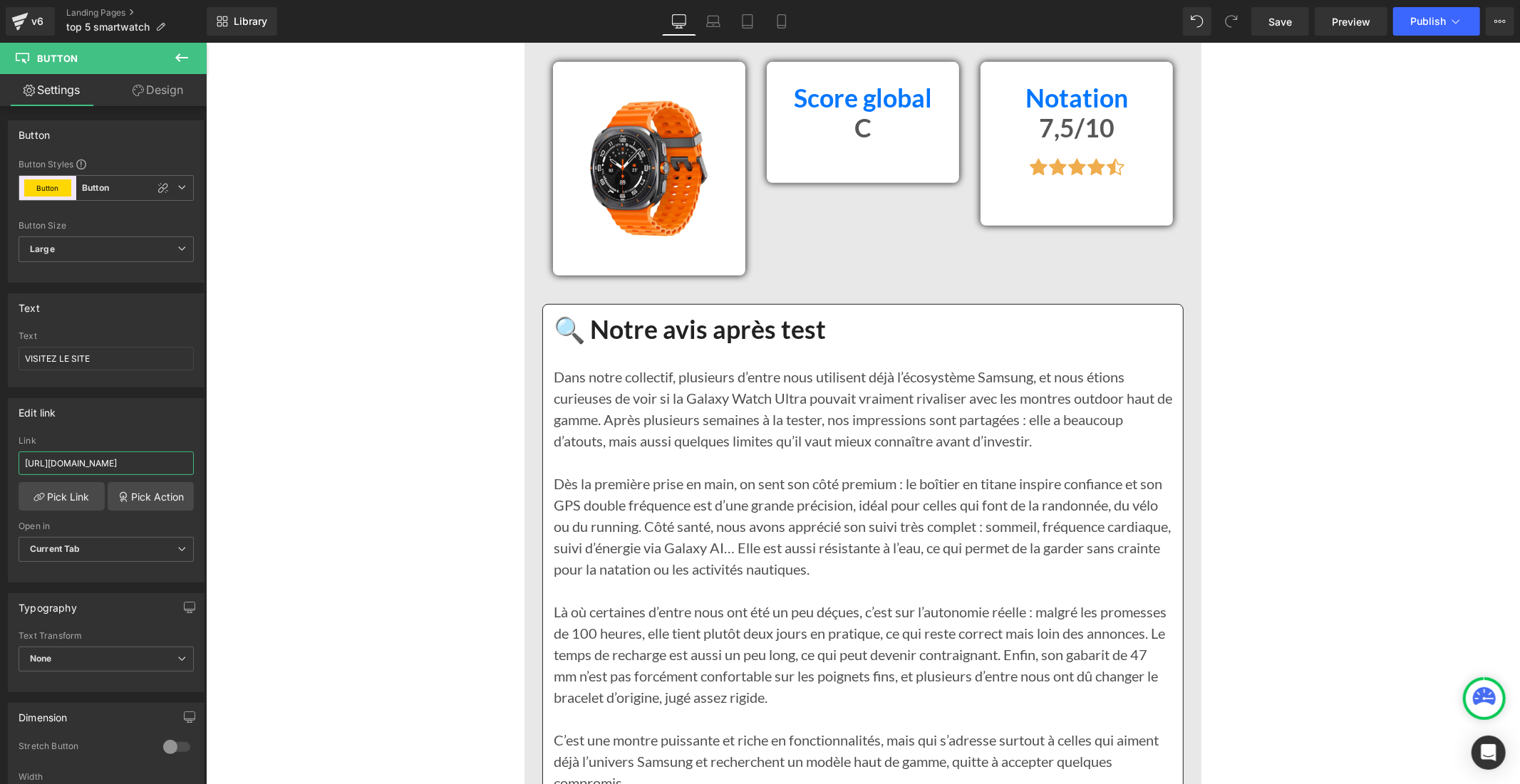
scroll to position [10526, 0]
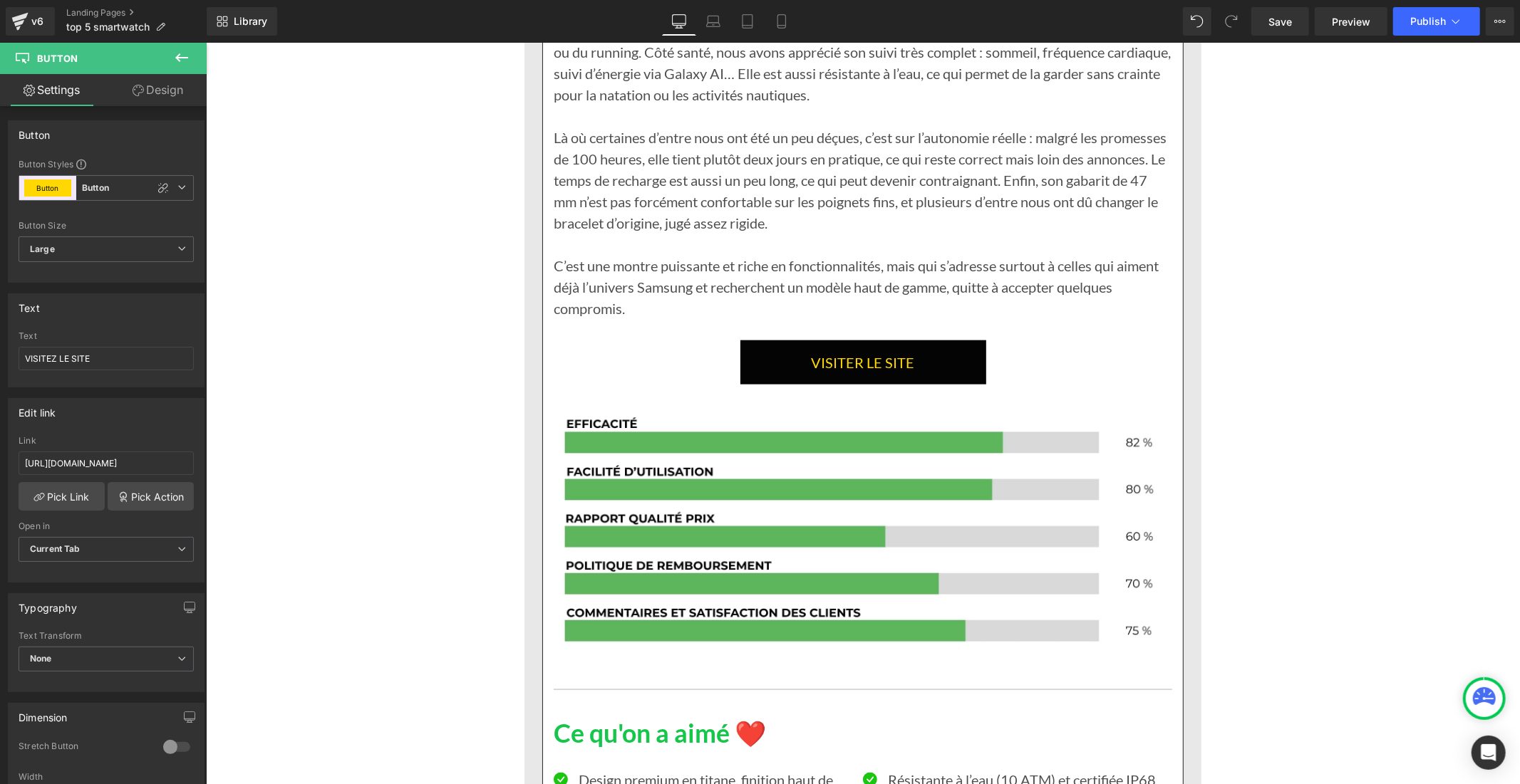
click at [750, 384] on link "VISITER LE SITE" at bounding box center [863, 361] width 246 height 44
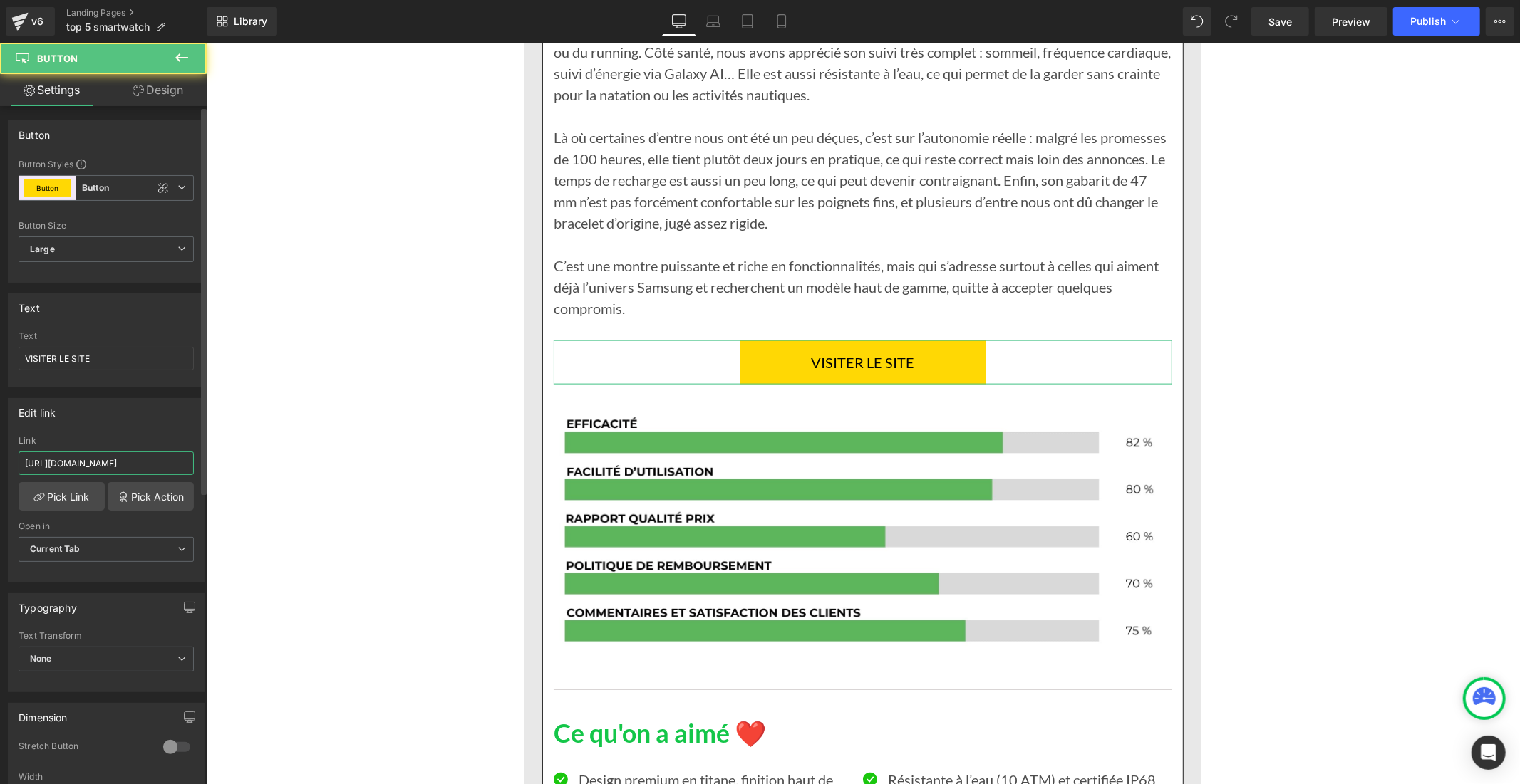
click at [150, 457] on input "[URL][DOMAIN_NAME]" at bounding box center [106, 463] width 176 height 24
type input "[URL][DOMAIN_NAME]"
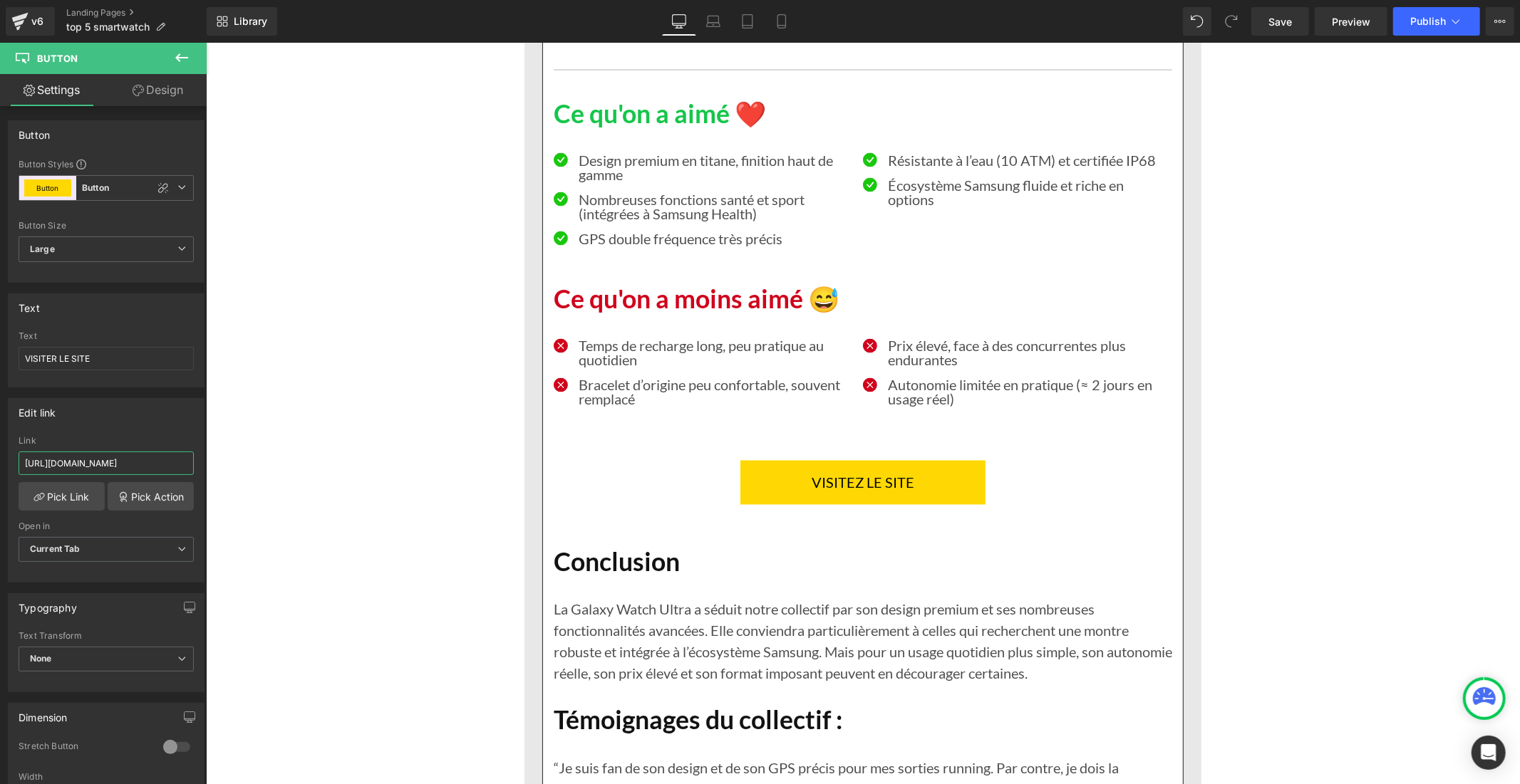
scroll to position [11318, 0]
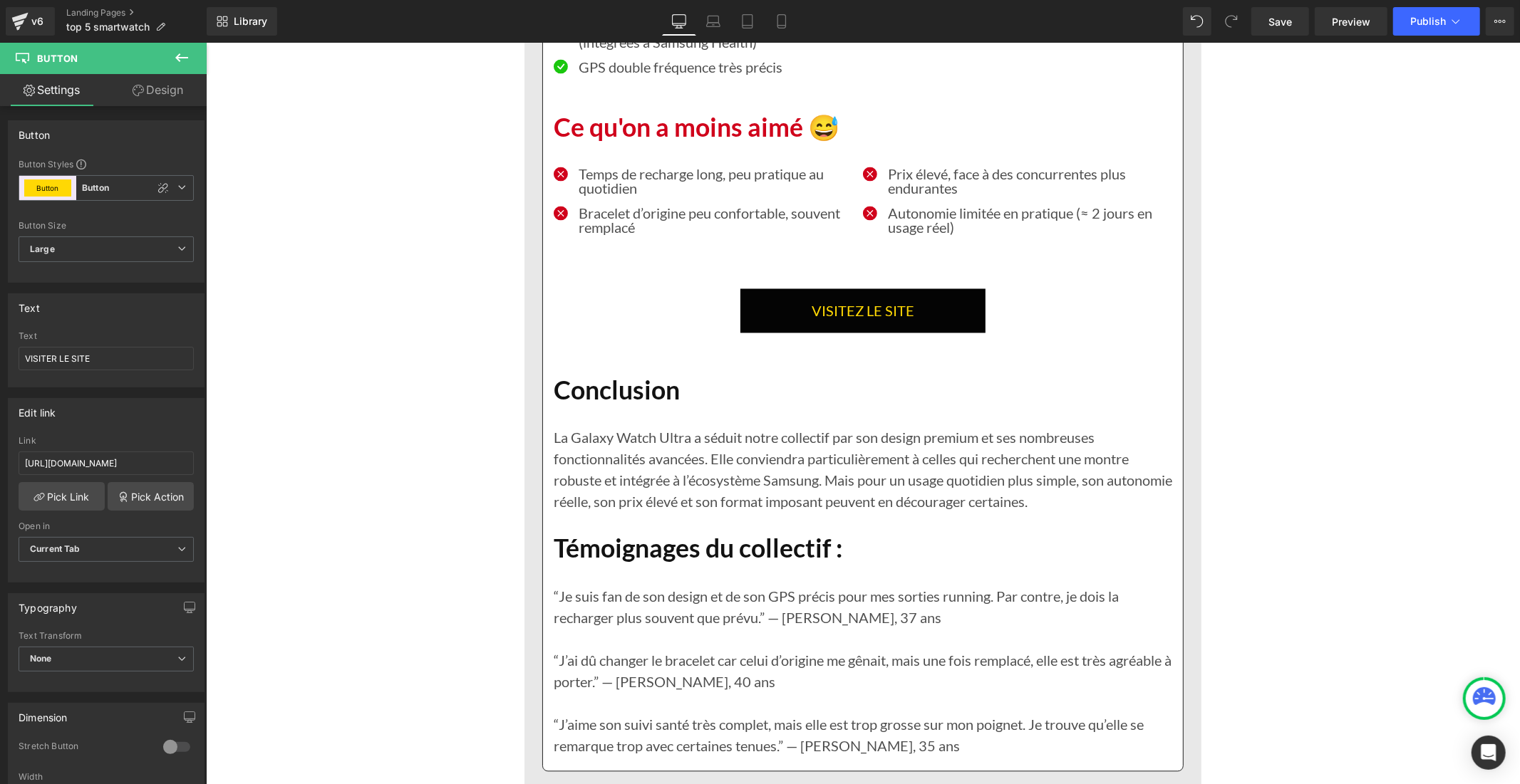
click at [756, 333] on link "VISITEZ LE SITE" at bounding box center [862, 310] width 245 height 44
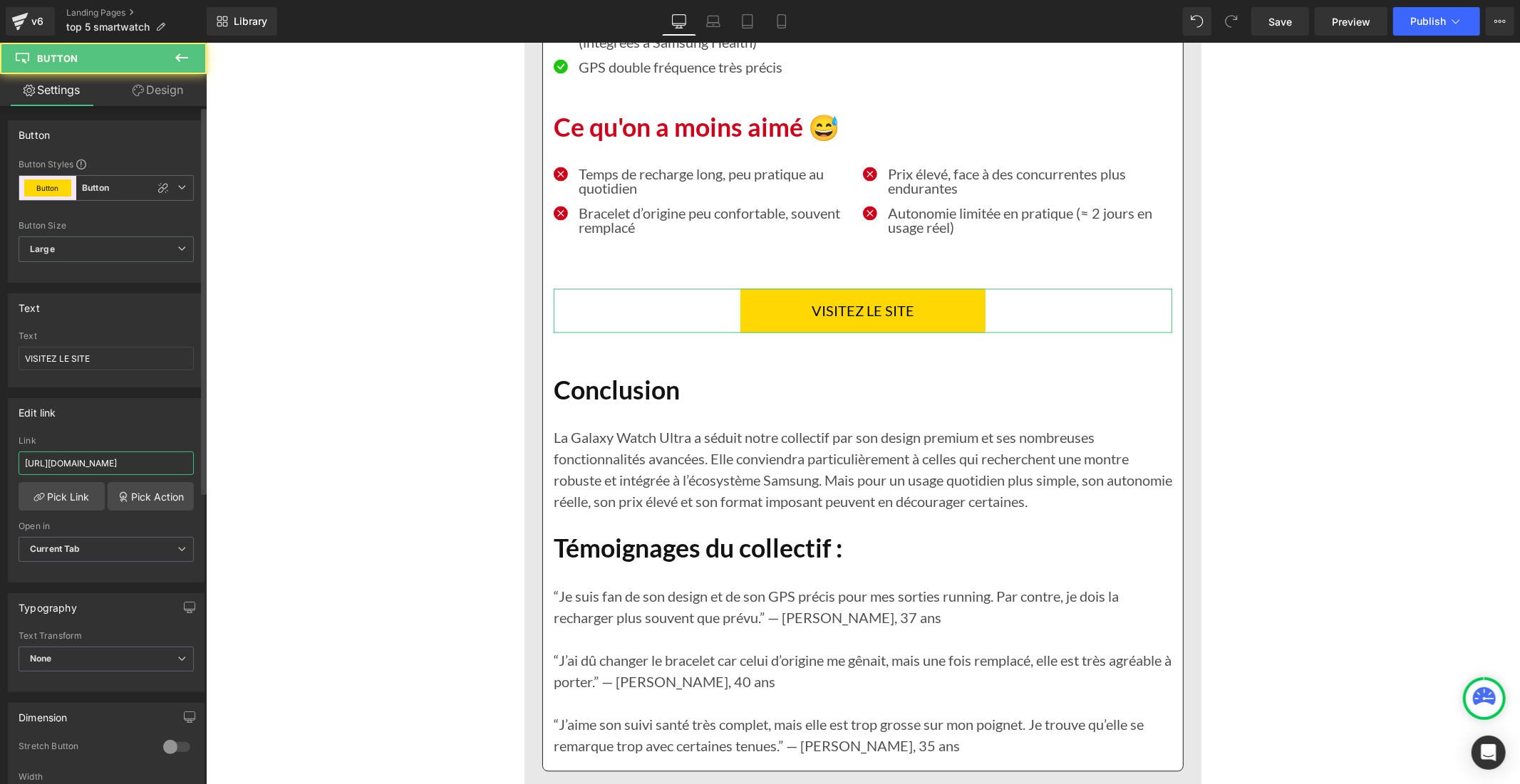
click at [150, 464] on input "[URL][DOMAIN_NAME]" at bounding box center [106, 463] width 176 height 24
type input "[URL][DOMAIN_NAME]"
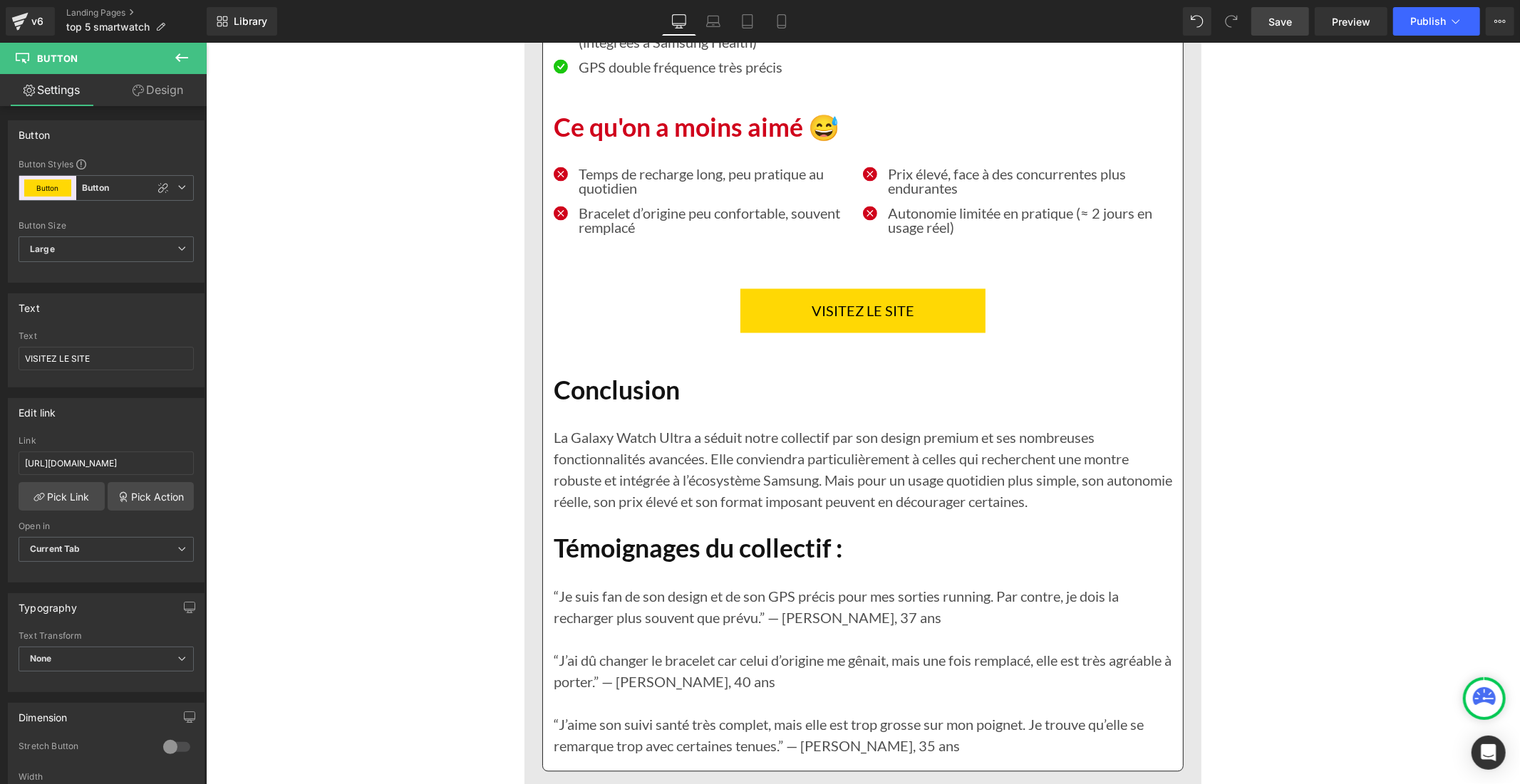
click at [1285, 26] on span "Save" at bounding box center [1280, 22] width 24 height 15
click at [1415, 26] on span "Publish" at bounding box center [1428, 22] width 36 height 12
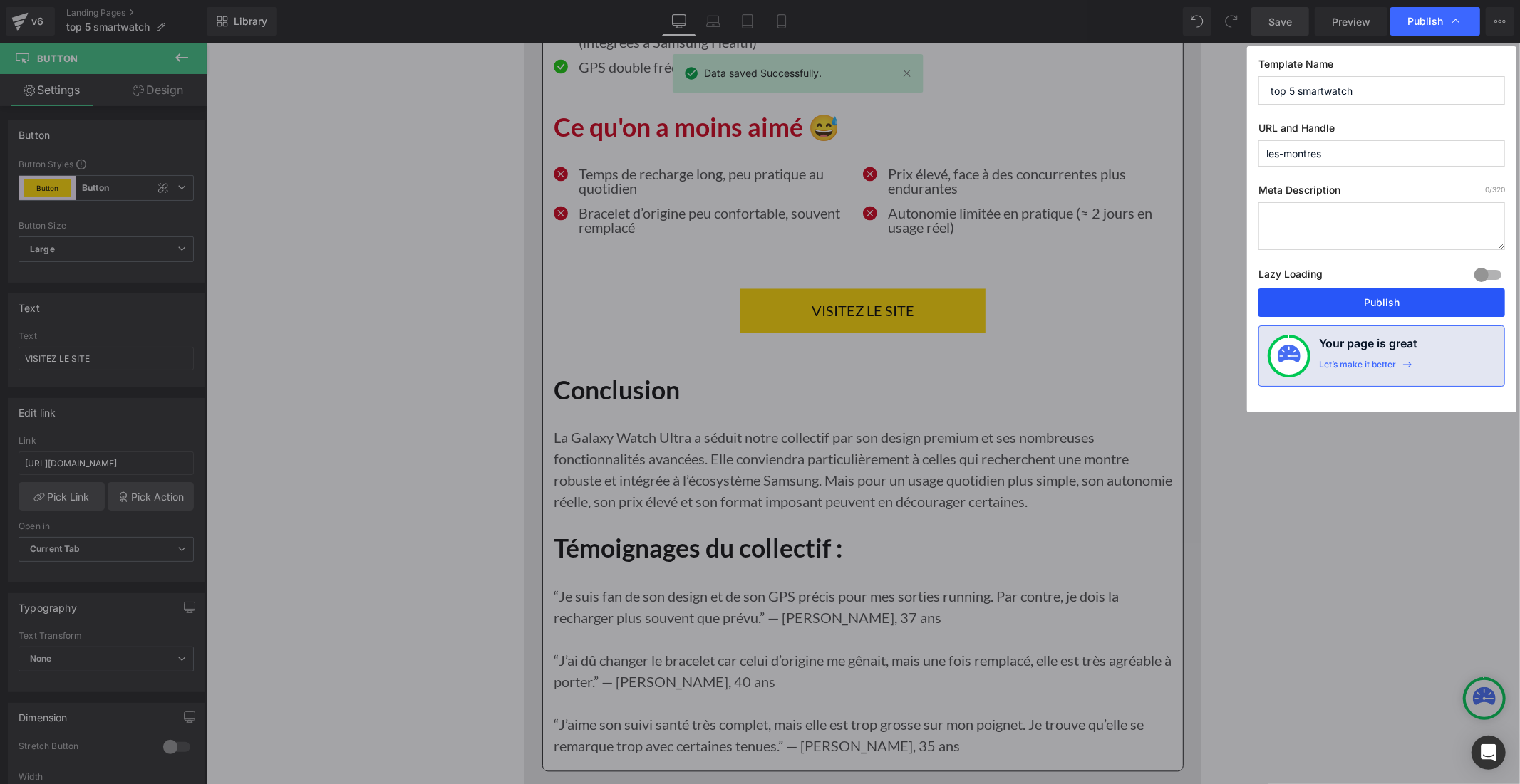
drag, startPoint x: 1354, startPoint y: 295, endPoint x: 1144, endPoint y: 230, distance: 219.8
click at [1354, 295] on button "Publish" at bounding box center [1381, 303] width 247 height 29
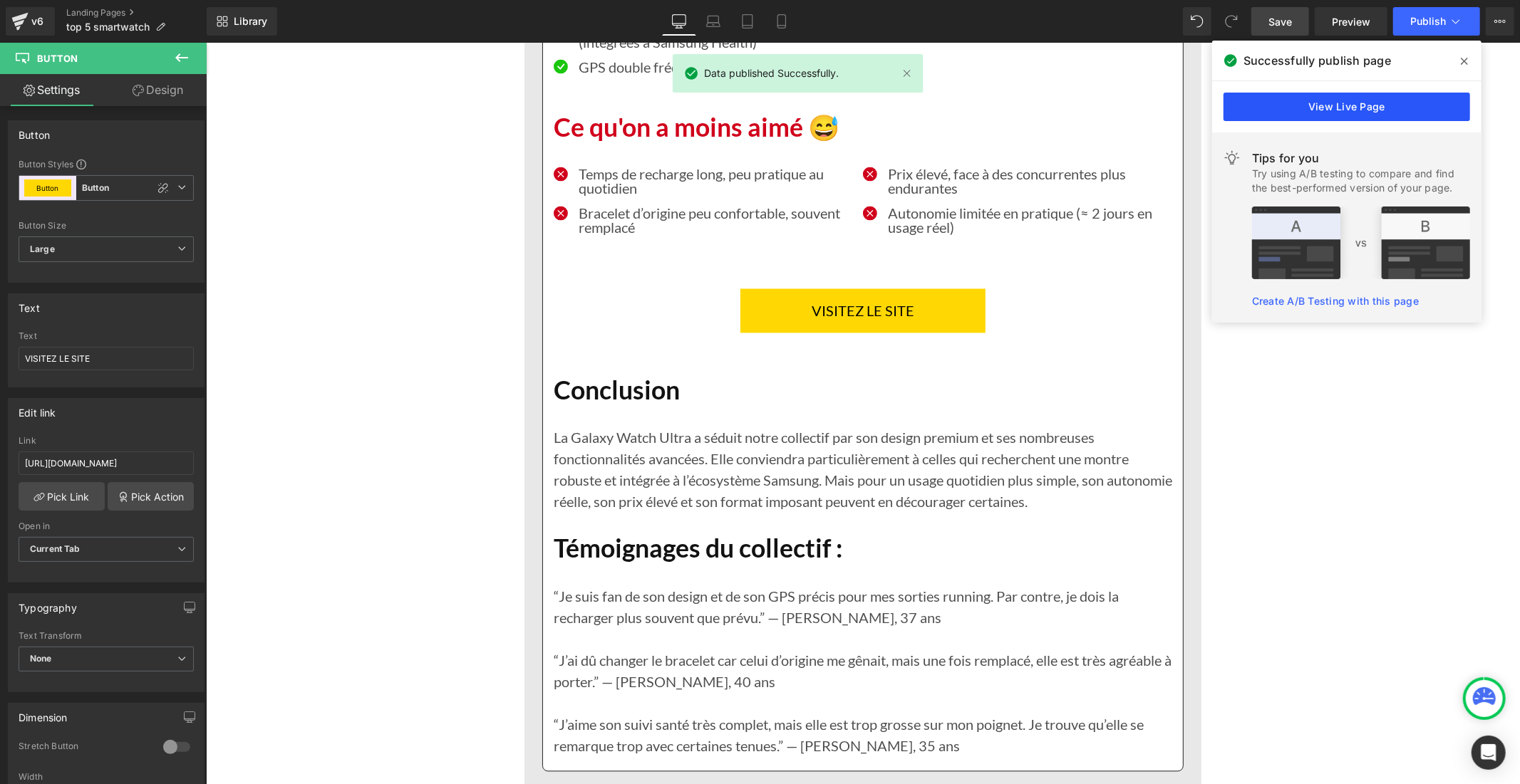
click at [1371, 111] on link "View Live Page" at bounding box center [1347, 107] width 247 height 29
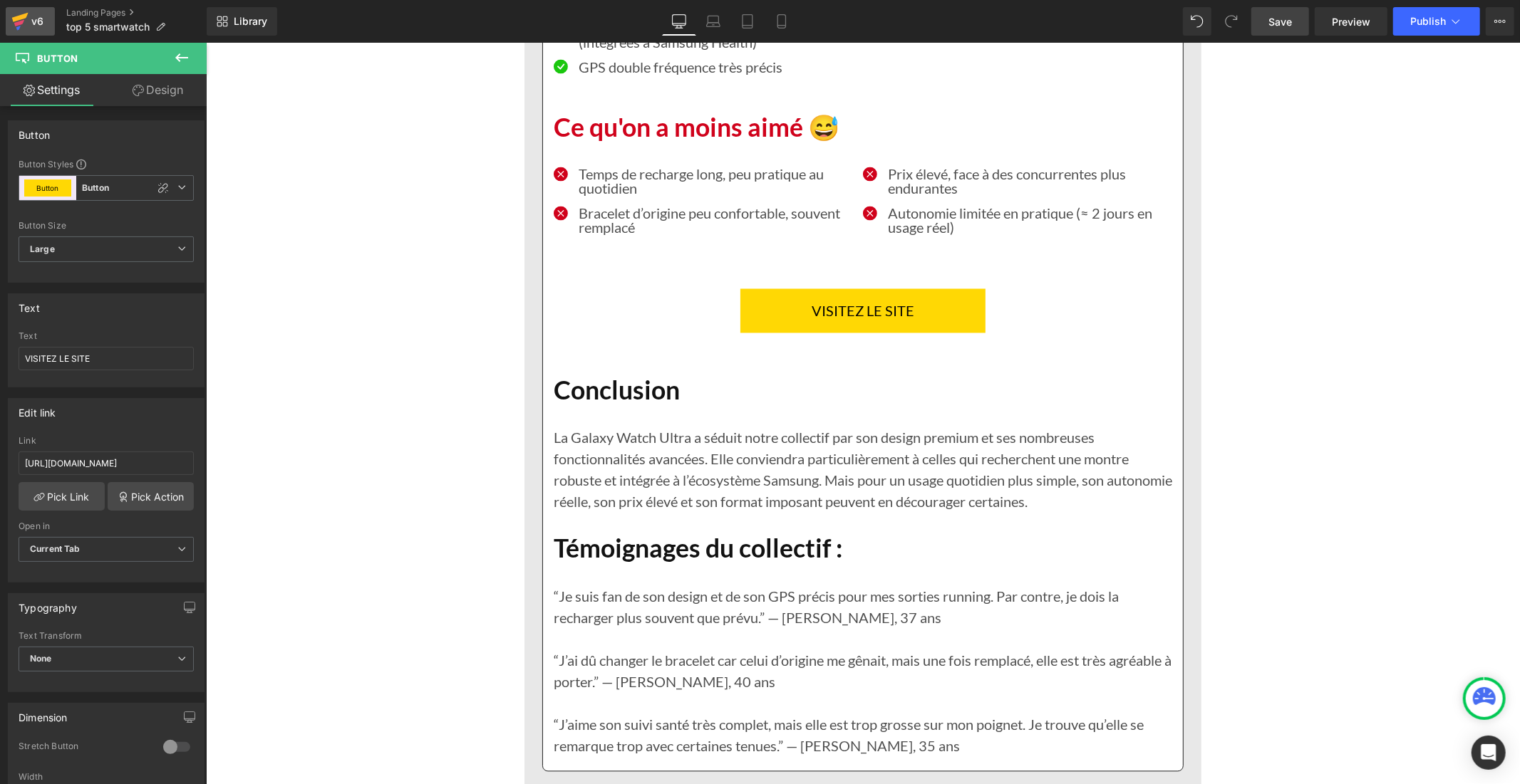
click at [24, 13] on icon at bounding box center [20, 22] width 17 height 36
